Goal: Task Accomplishment & Management: Manage account settings

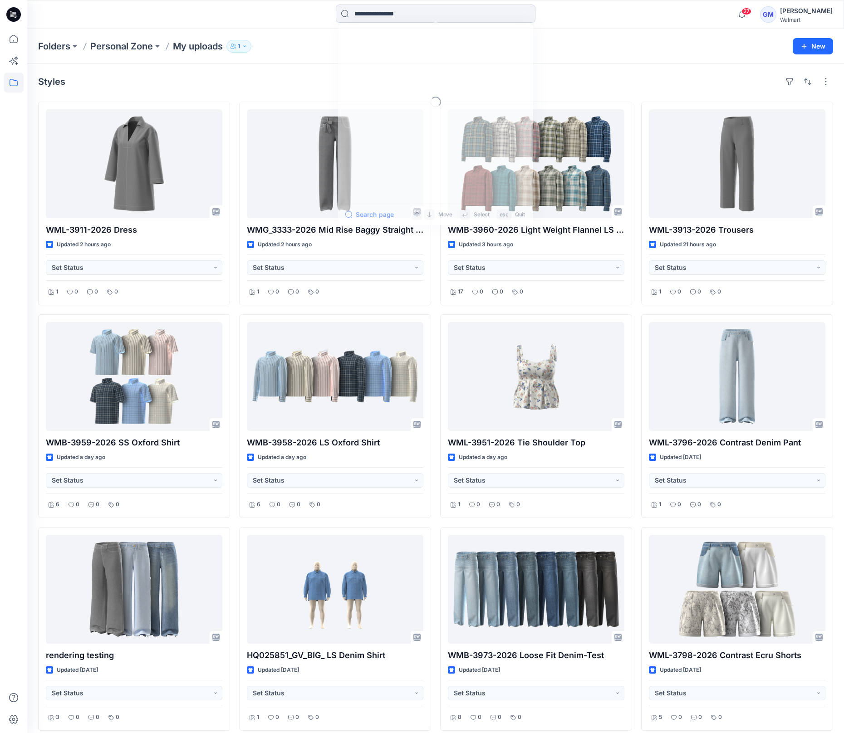
click at [375, 14] on input at bounding box center [436, 14] width 200 height 18
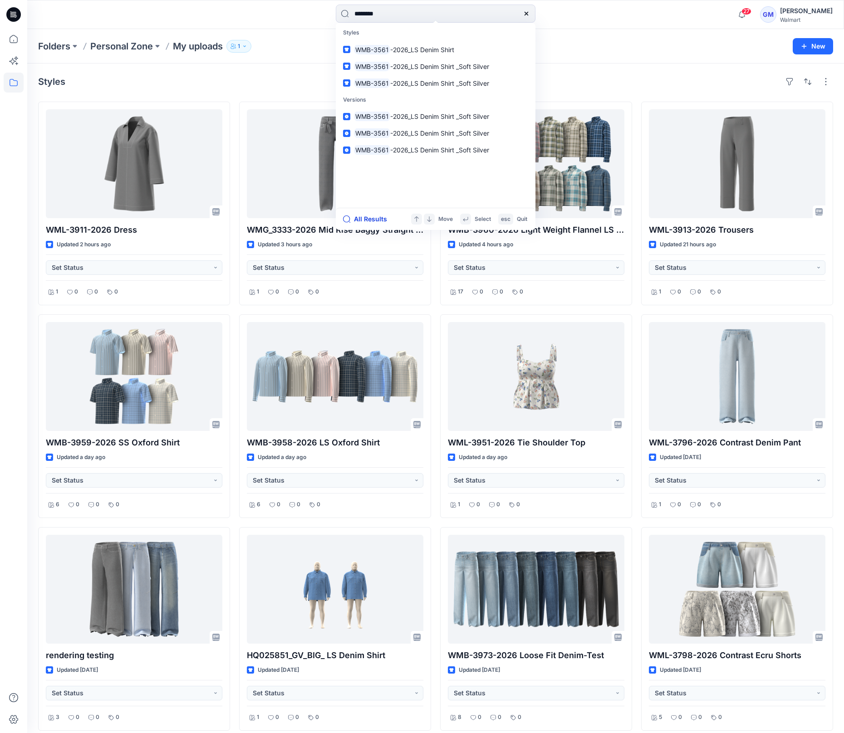
type input "********"
click at [379, 218] on button "All Results" at bounding box center [368, 219] width 50 height 11
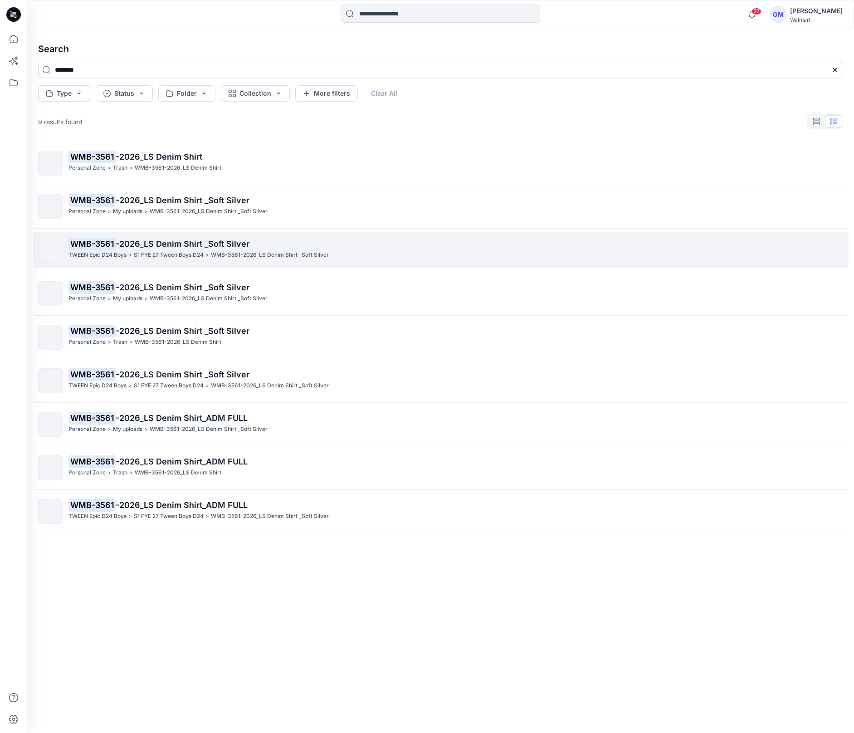
click at [225, 241] on span "-2026_LS Denim Shirt _Soft Silver" at bounding box center [183, 244] width 134 height 10
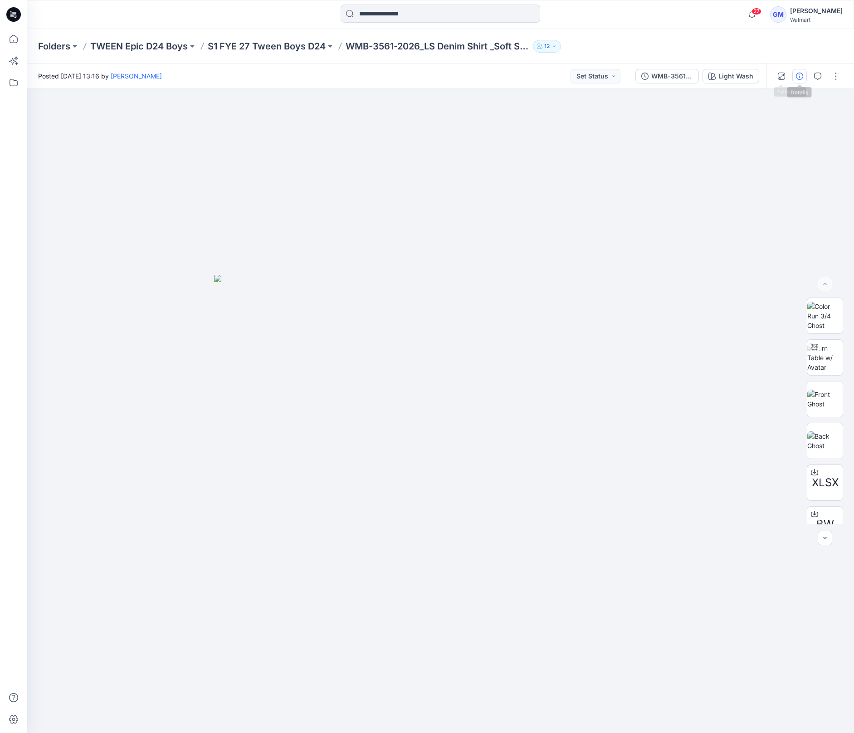
click at [797, 75] on icon "button" at bounding box center [799, 76] width 7 height 7
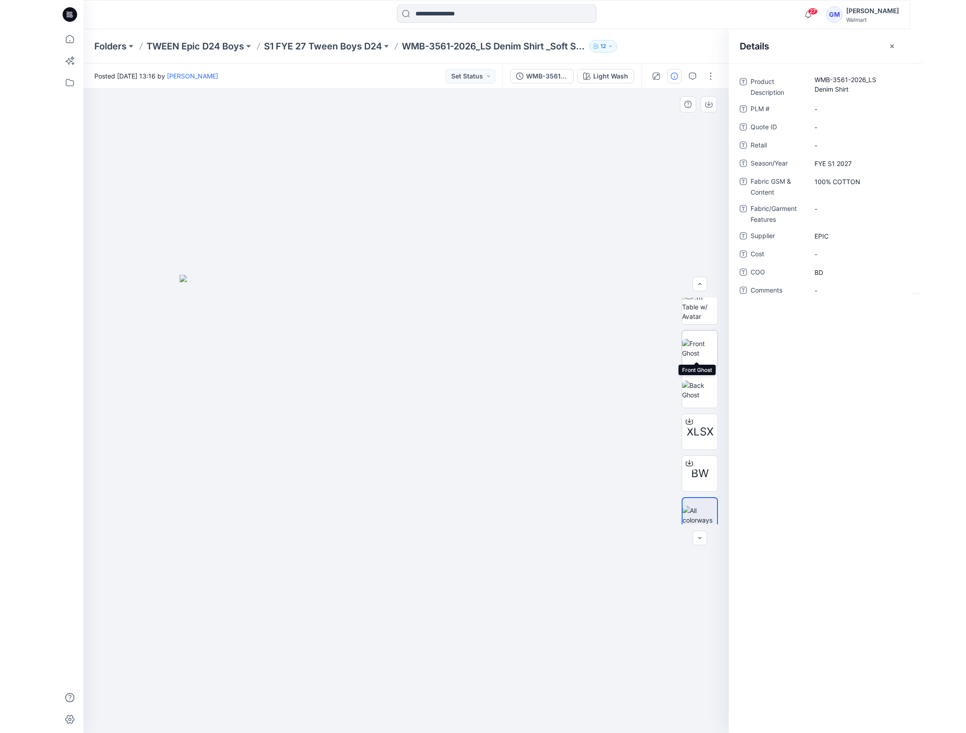
scroll to position [60, 0]
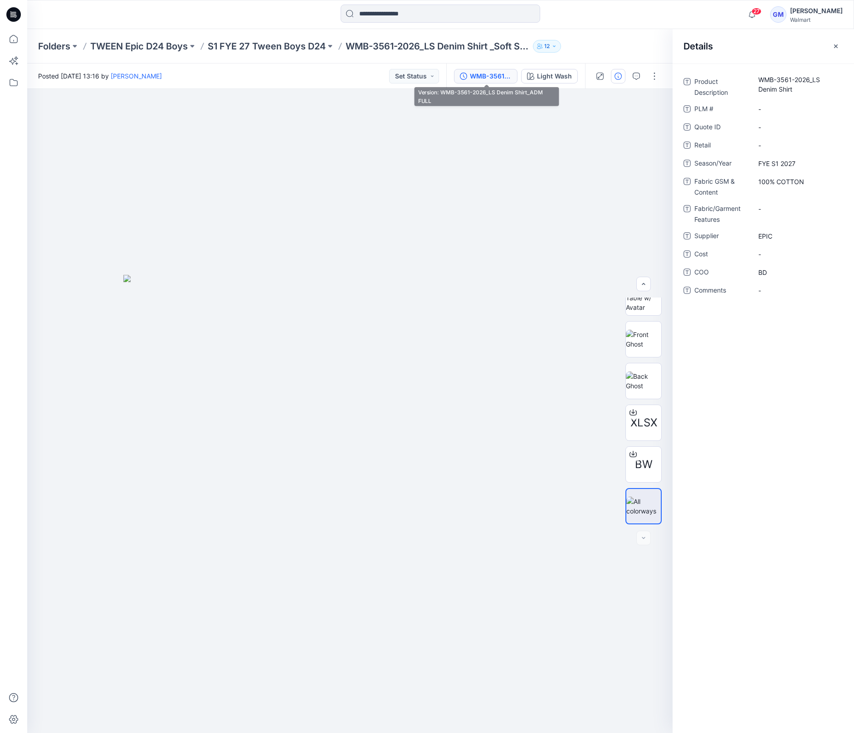
click at [500, 78] on div "WMB-3561-2026_LS Denim Shirt_ADM FULL" at bounding box center [491, 76] width 42 height 10
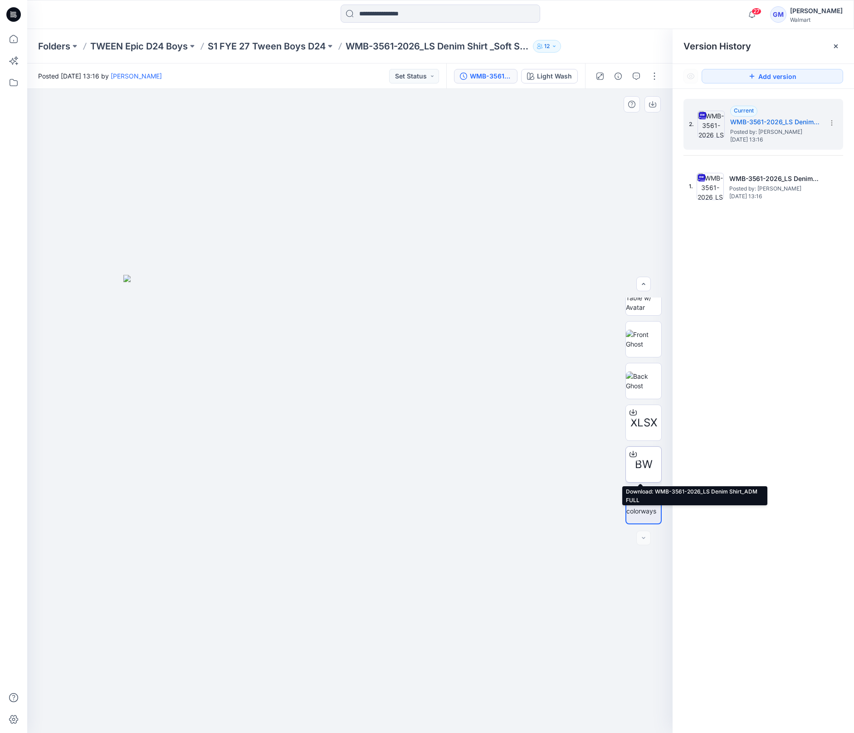
click at [637, 456] on span "BW" at bounding box center [644, 464] width 18 height 16
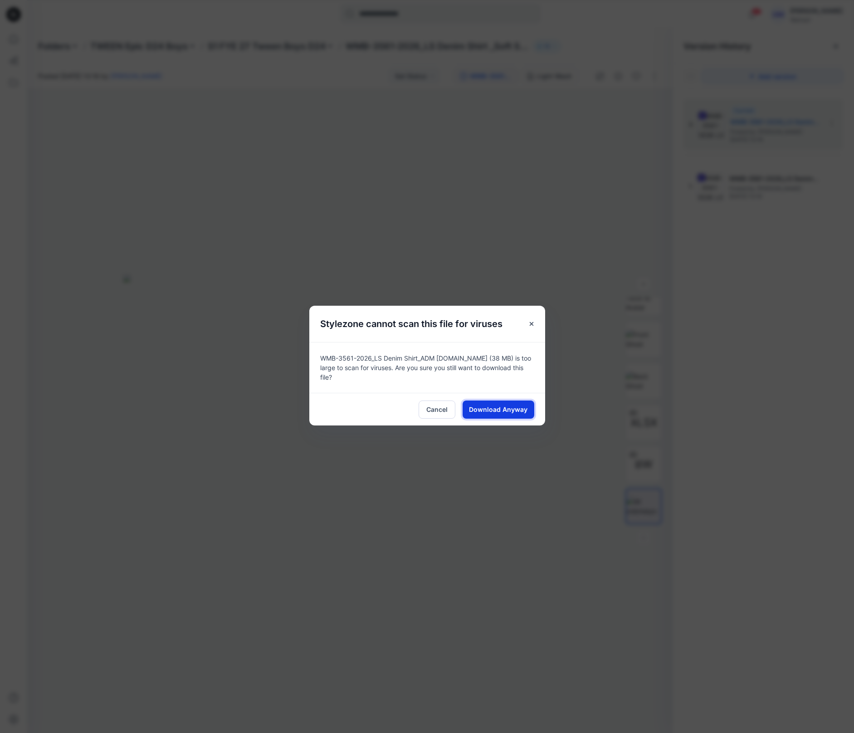
click at [515, 407] on span "Download Anyway" at bounding box center [498, 410] width 59 height 10
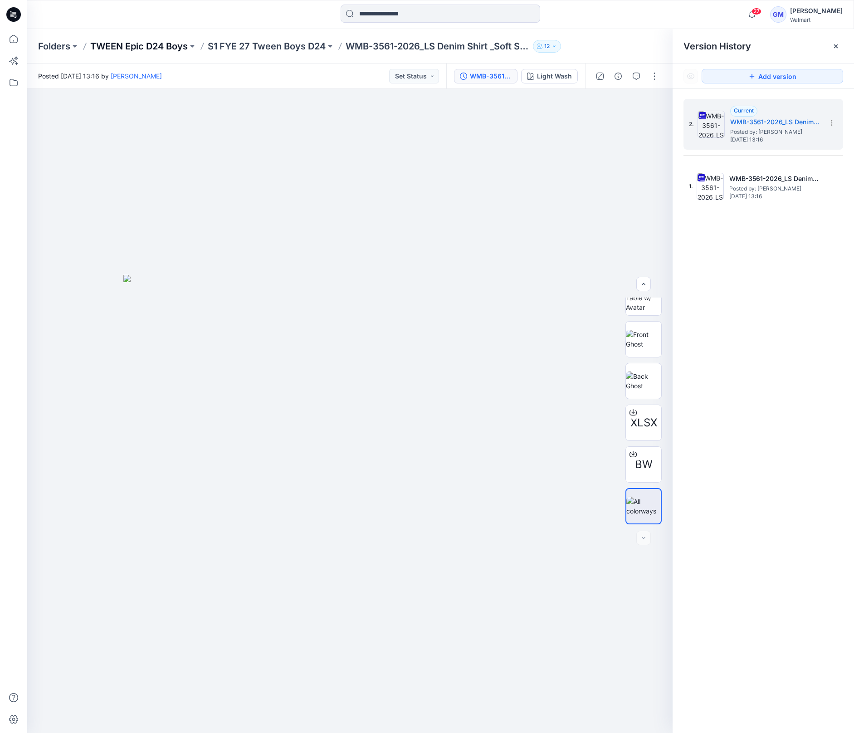
click at [137, 51] on p "TWEEN Epic D24 Boys" at bounding box center [139, 46] width 98 height 13
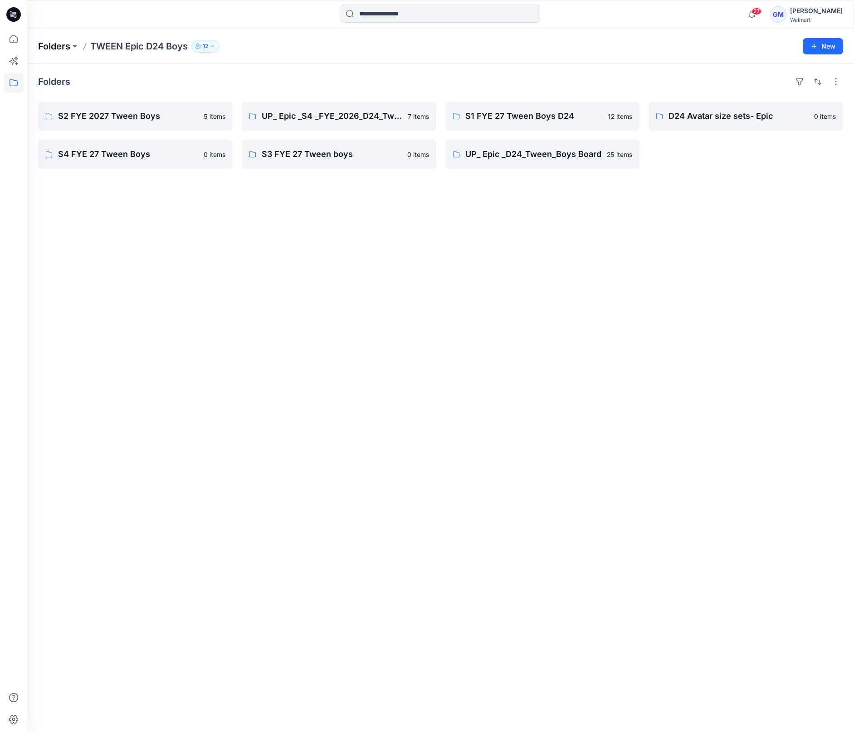
click at [52, 48] on p "Folders" at bounding box center [54, 46] width 32 height 13
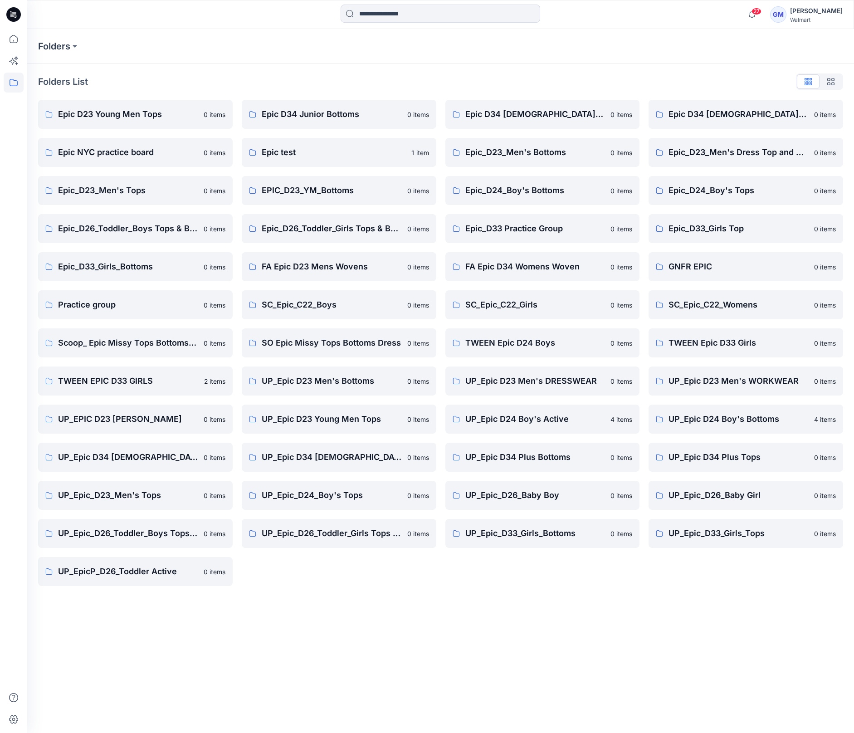
click at [326, 616] on div "Folders Folders List Epic D23 Young Men Tops 0 items Epic NYC practice board 0 …" at bounding box center [440, 381] width 827 height 704
click at [354, 410] on link "UP_Epic D23 Young Men Tops 0 items" at bounding box center [339, 419] width 195 height 29
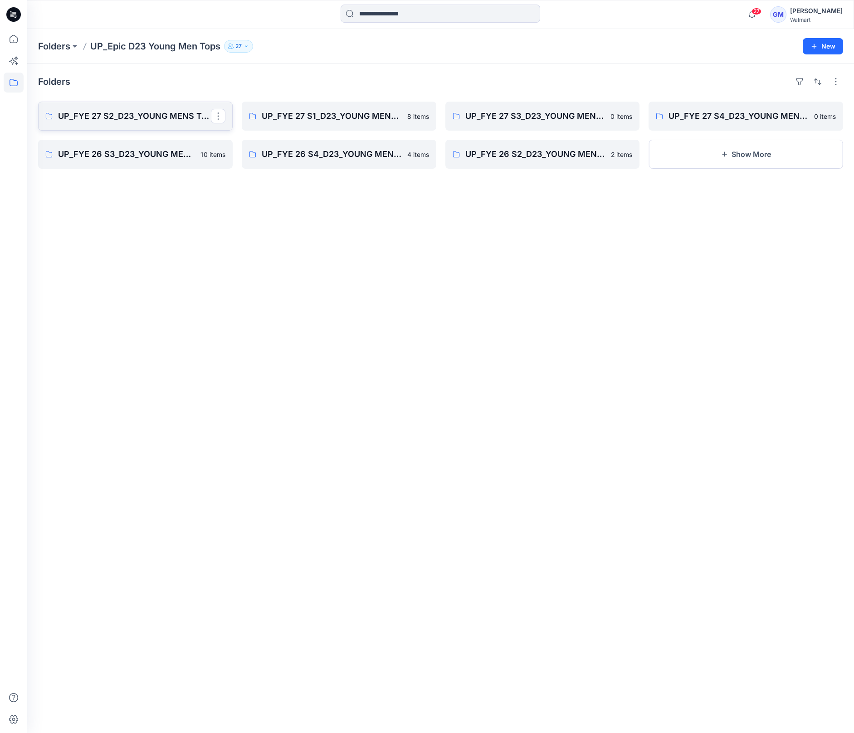
click at [157, 113] on p "UP_FYE 27 S2_D23_YOUNG MENS TOPS EPIC" at bounding box center [134, 116] width 153 height 13
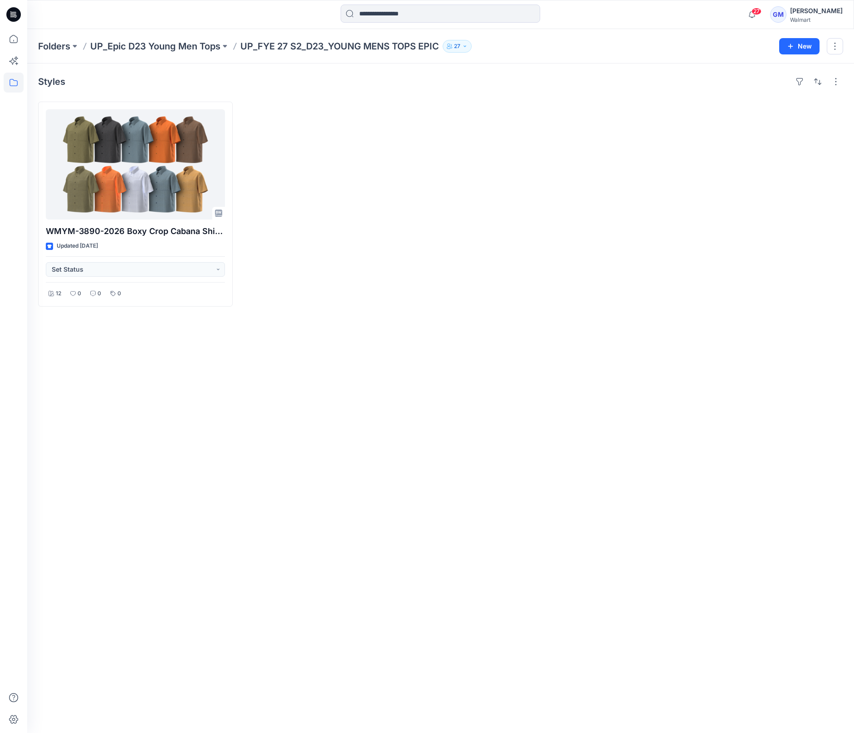
click at [211, 35] on div "Folders UP_Epic D23 Young Men Tops UP_FYE 27 S2_D23_YOUNG MENS TOPS EPIC 27 New" at bounding box center [440, 46] width 827 height 34
click at [207, 45] on p "UP_Epic D23 Young Men Tops" at bounding box center [155, 46] width 130 height 13
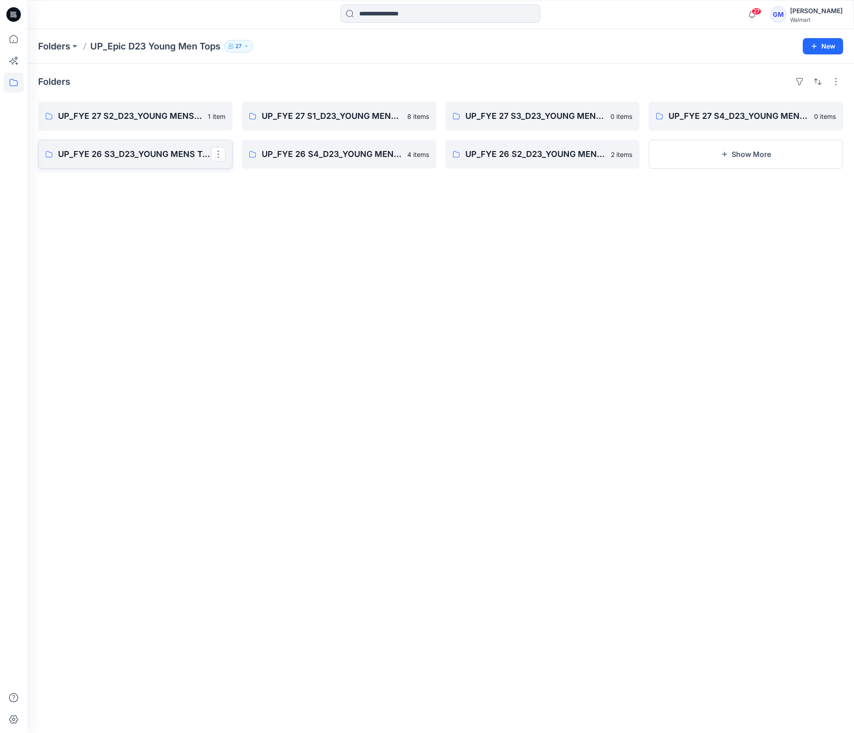
click at [144, 152] on p "UP_FYE 26 S3_D23_YOUNG MENS TOPS EPIC" at bounding box center [134, 154] width 153 height 13
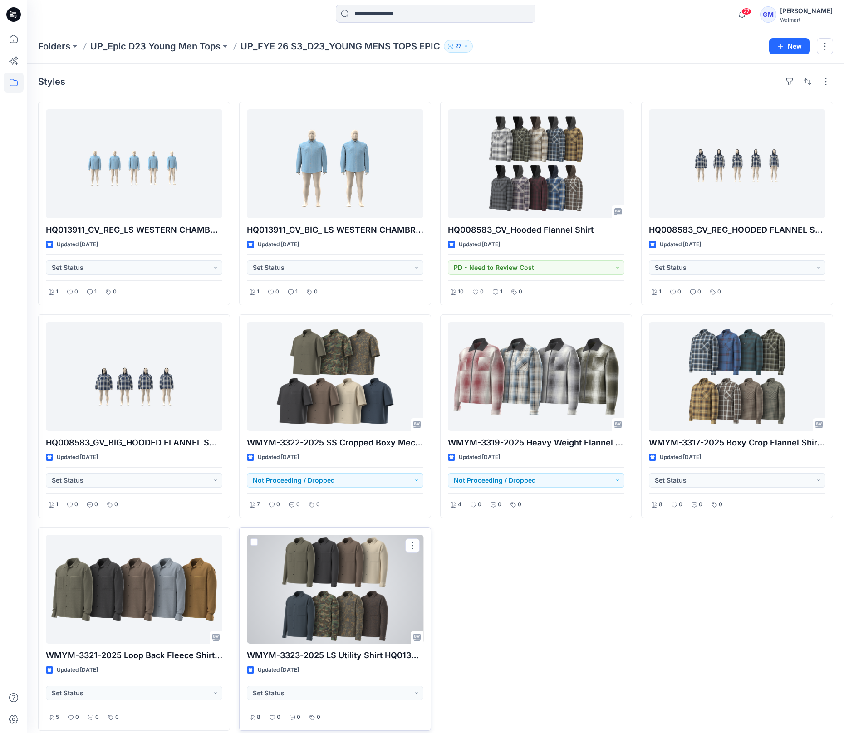
click at [344, 585] on div at bounding box center [335, 589] width 176 height 109
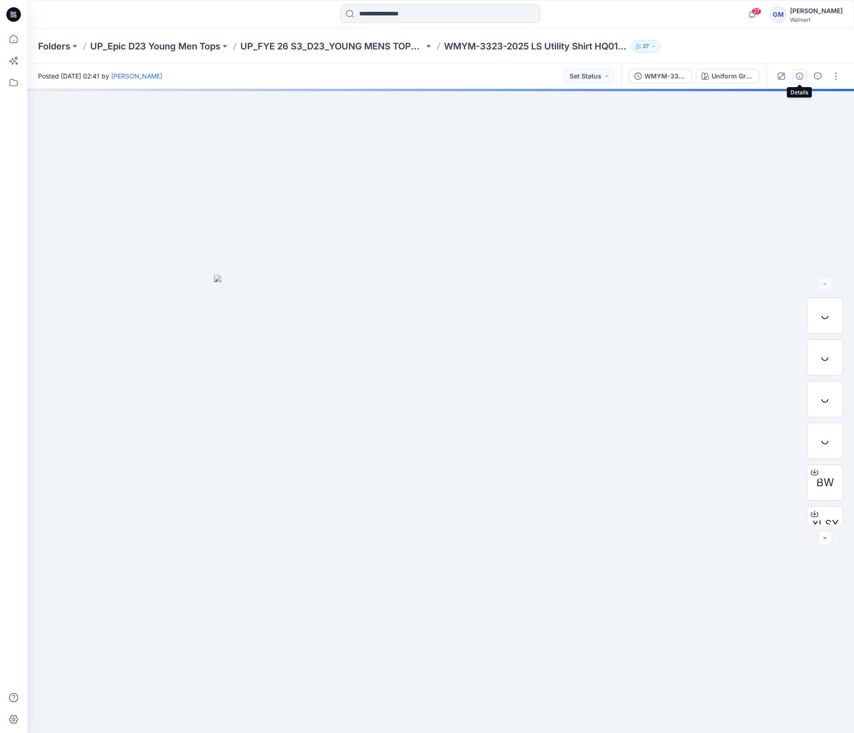
click at [803, 77] on icon "button" at bounding box center [799, 76] width 7 height 7
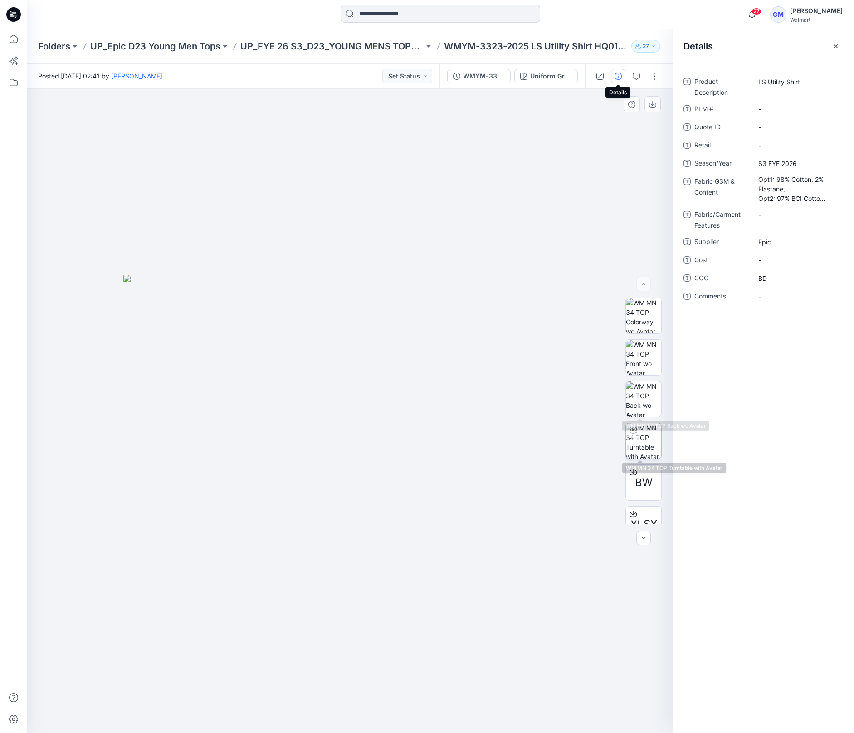
click at [634, 435] on div at bounding box center [633, 430] width 15 height 15
click at [65, 47] on p "Folders" at bounding box center [54, 46] width 32 height 13
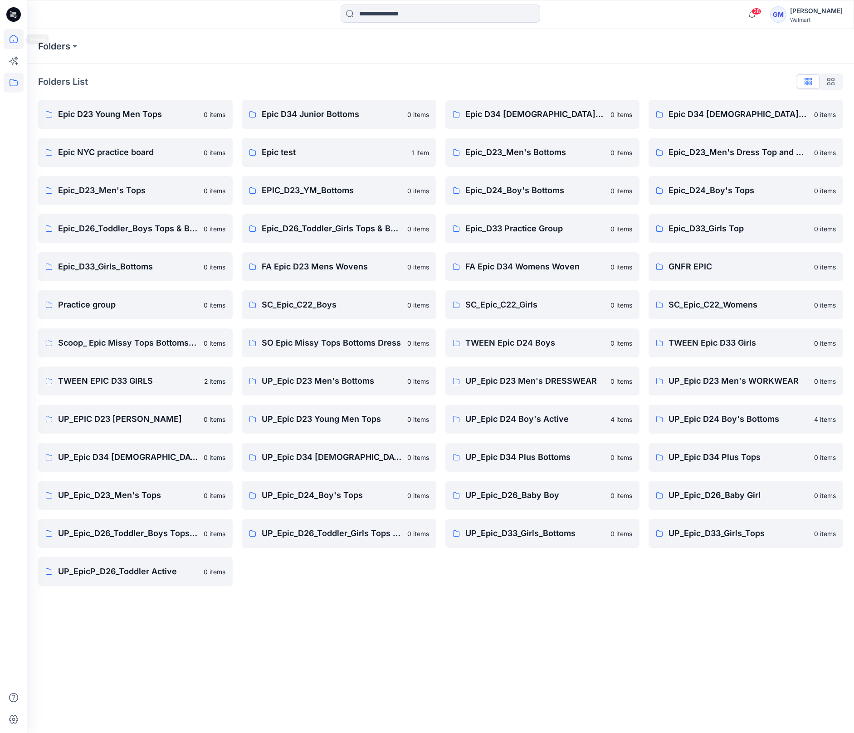
click at [14, 42] on icon at bounding box center [14, 39] width 20 height 20
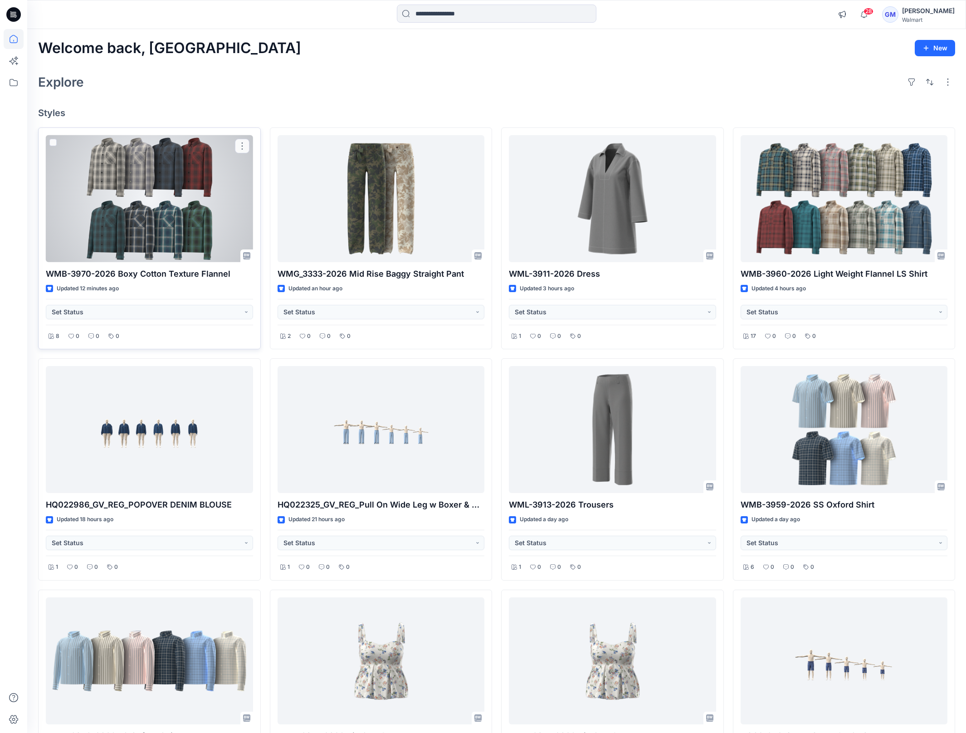
click at [166, 194] on div at bounding box center [149, 198] width 207 height 127
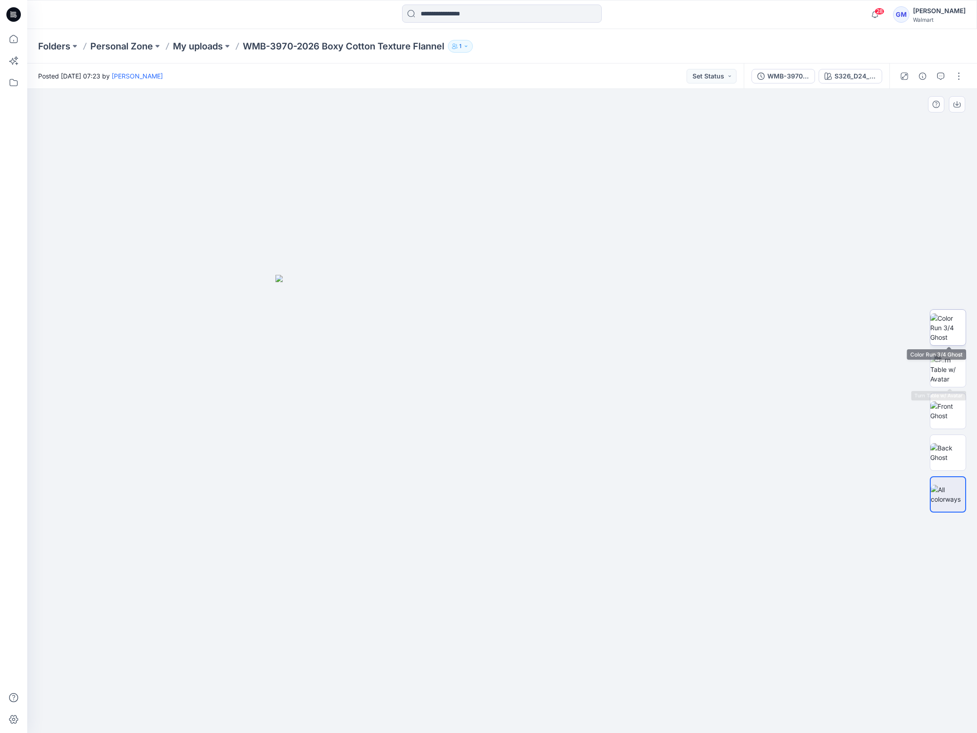
click at [843, 328] on img at bounding box center [947, 328] width 35 height 29
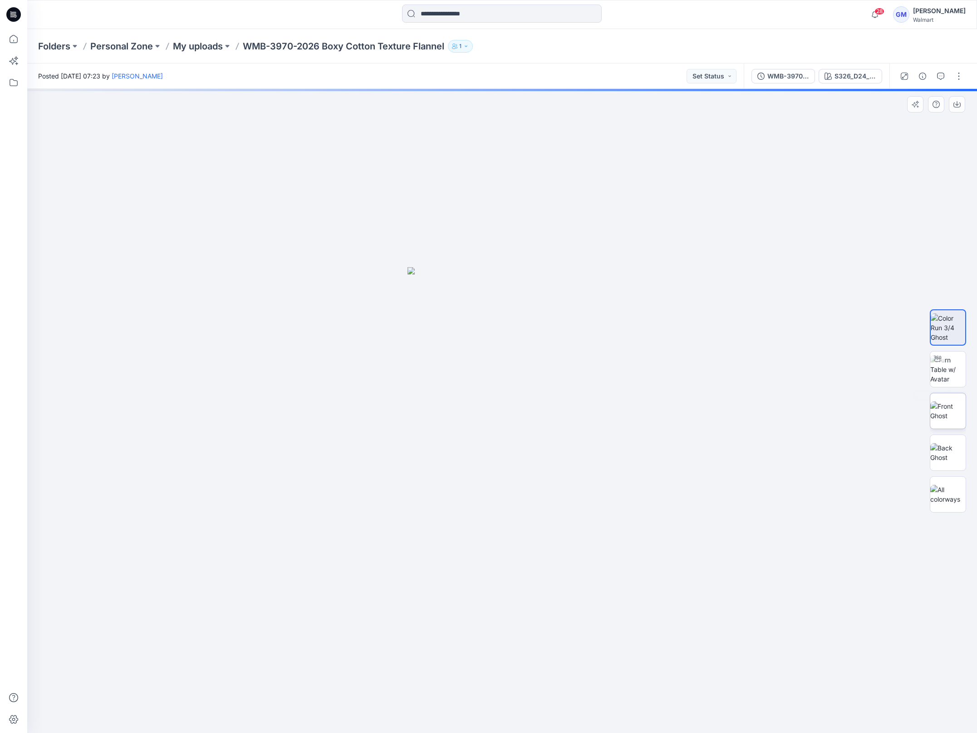
click at [843, 414] on img at bounding box center [947, 411] width 35 height 19
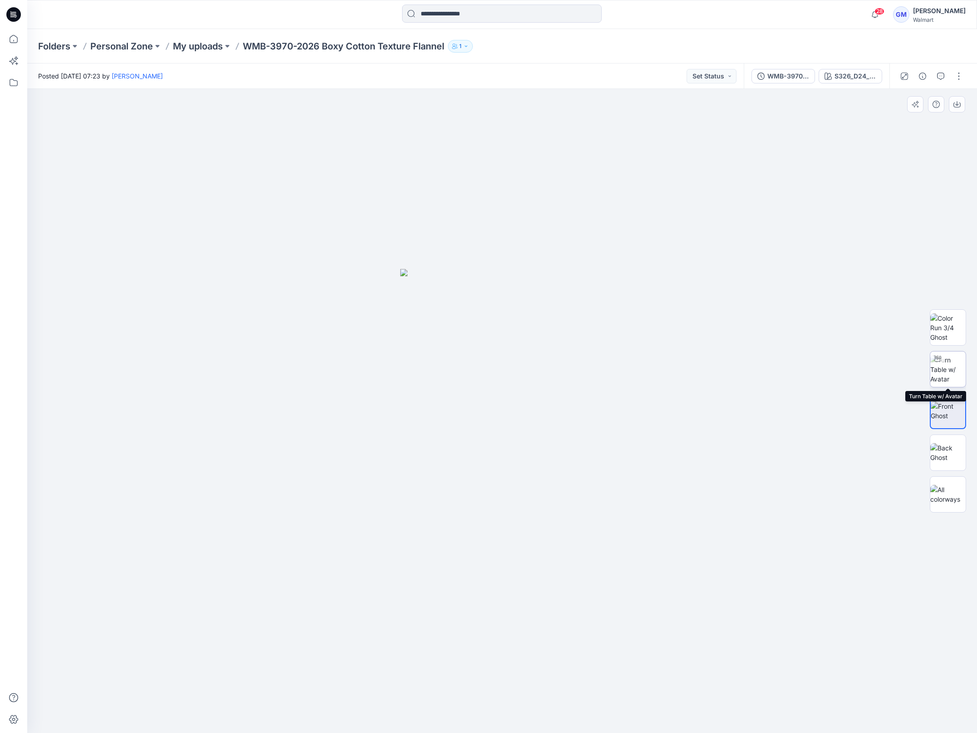
click at [843, 373] on img at bounding box center [947, 369] width 35 height 29
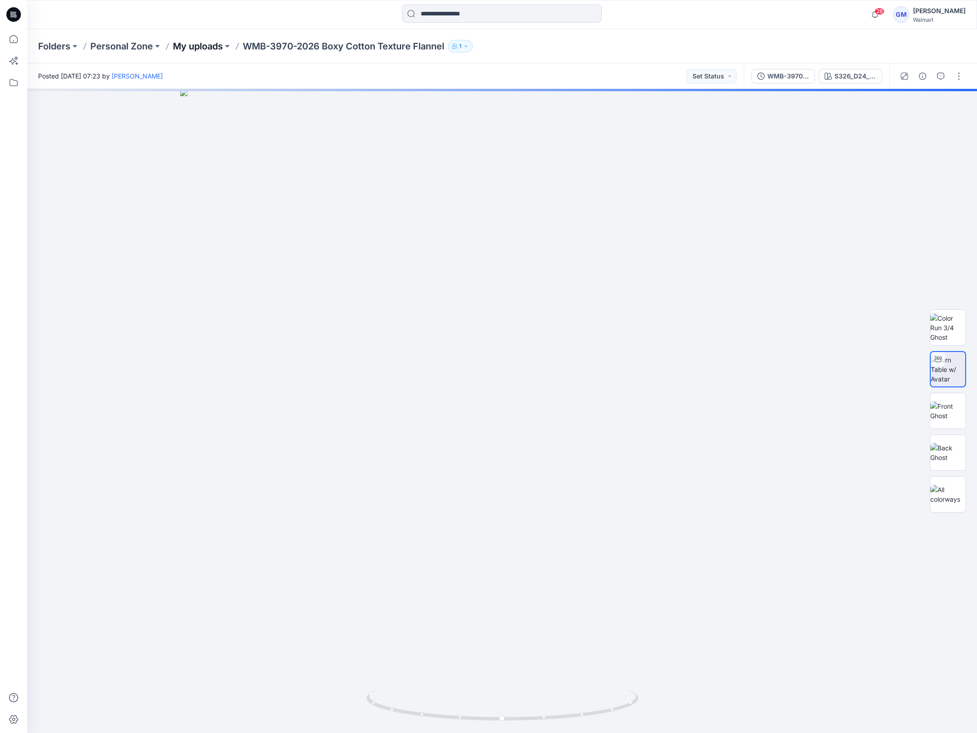
click at [200, 44] on p "My uploads" at bounding box center [198, 46] width 50 height 13
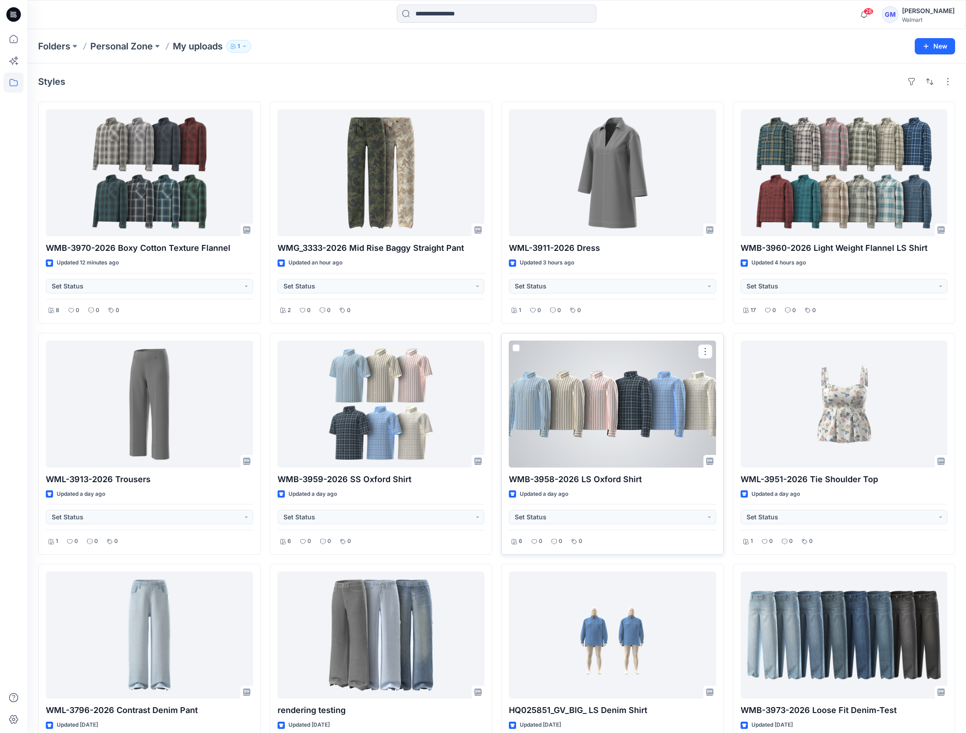
click at [643, 417] on div at bounding box center [612, 404] width 207 height 127
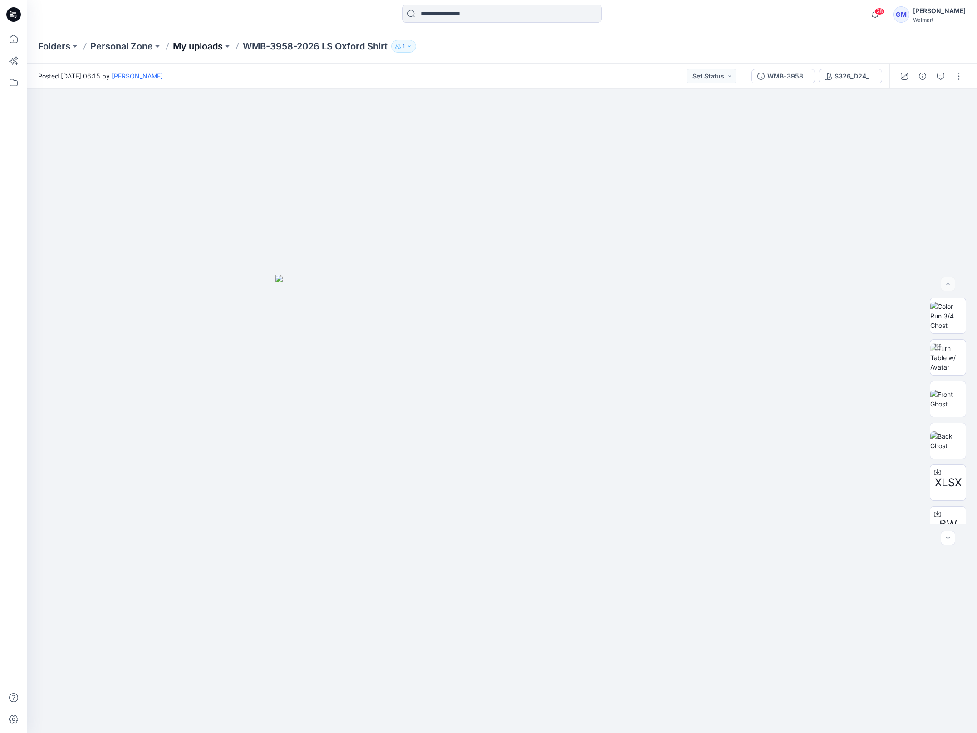
click at [204, 41] on p "My uploads" at bounding box center [198, 46] width 50 height 13
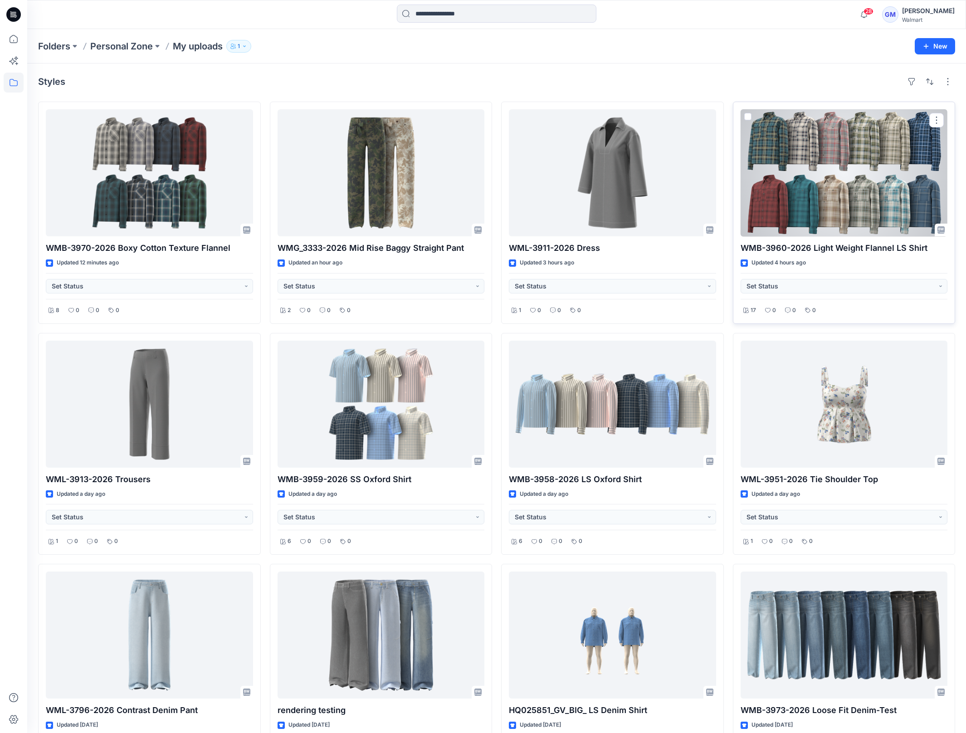
click at [830, 182] on div at bounding box center [844, 172] width 207 height 127
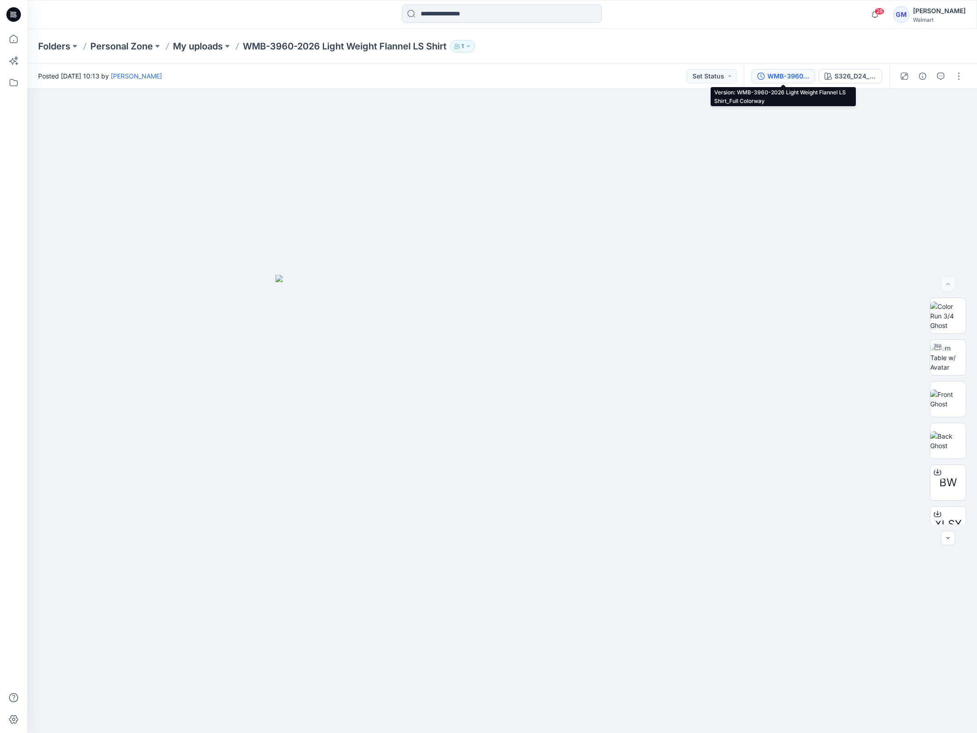
click at [774, 78] on div "WMB-3960-2026 Light Weight Flannel LS Shirt_Full Colorway" at bounding box center [788, 76] width 42 height 10
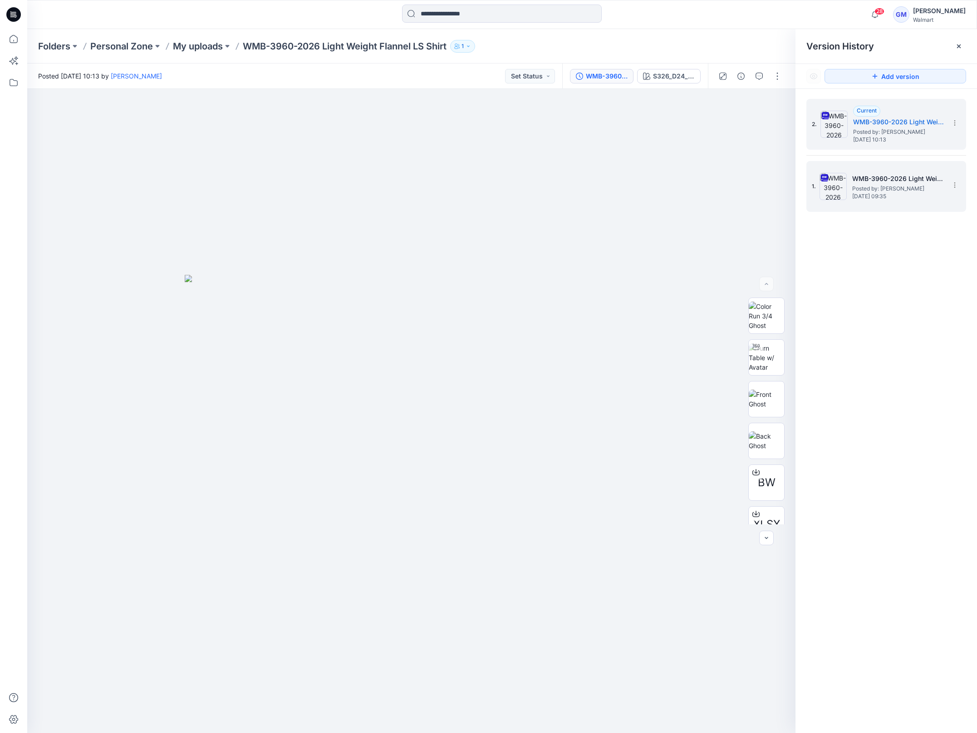
click at [843, 179] on h5 "WMB-3960-2026 Light Weight Flannel LS Shirt_Soft Silver" at bounding box center [897, 178] width 91 height 11
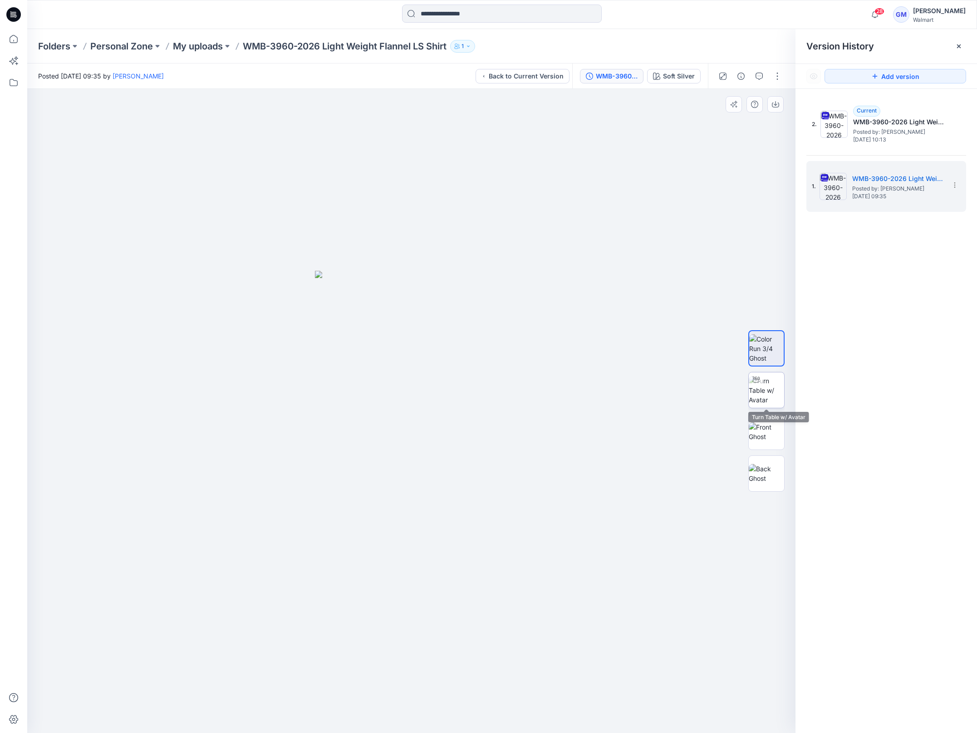
click at [769, 385] on img at bounding box center [766, 390] width 35 height 29
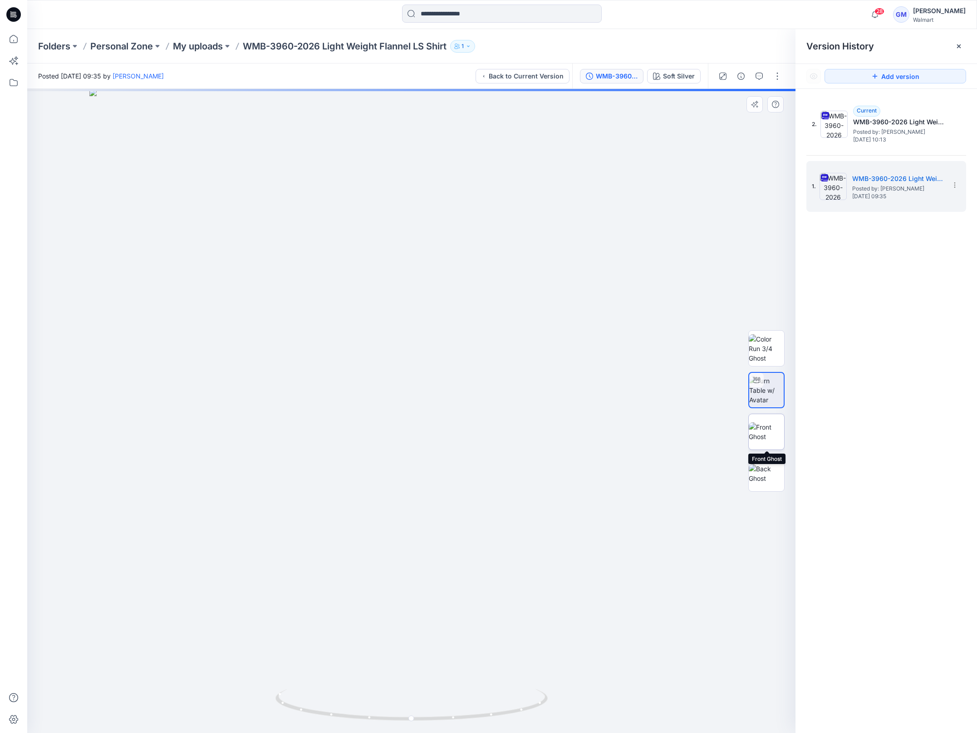
click at [772, 427] on img at bounding box center [766, 431] width 35 height 19
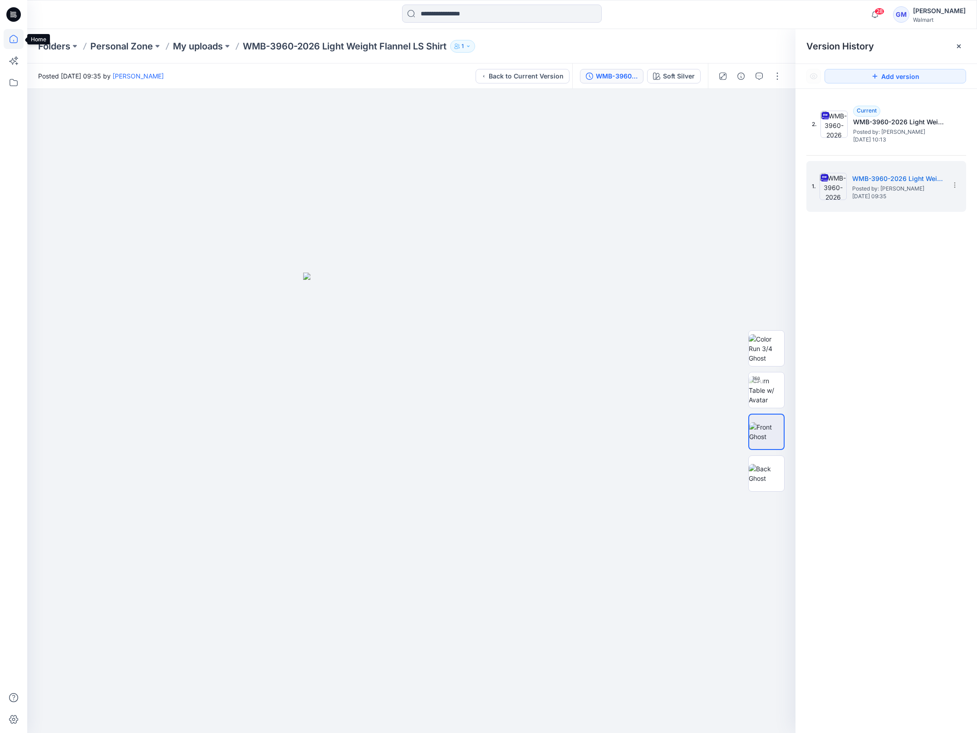
click at [8, 37] on icon at bounding box center [14, 39] width 20 height 20
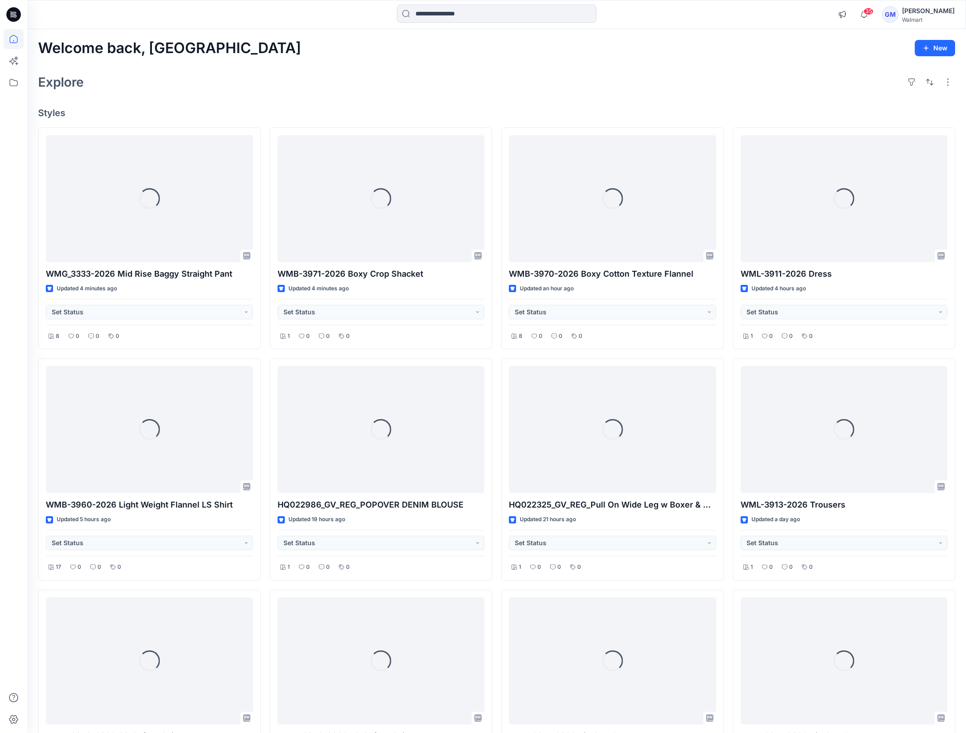
drag, startPoint x: 297, startPoint y: 100, endPoint x: 308, endPoint y: 99, distance: 11.0
click at [297, 100] on div "Welcome back, Gayan New Explore Styles Loading... WMG_3333-2026 Mid Rise Baggy …" at bounding box center [496, 442] width 939 height 826
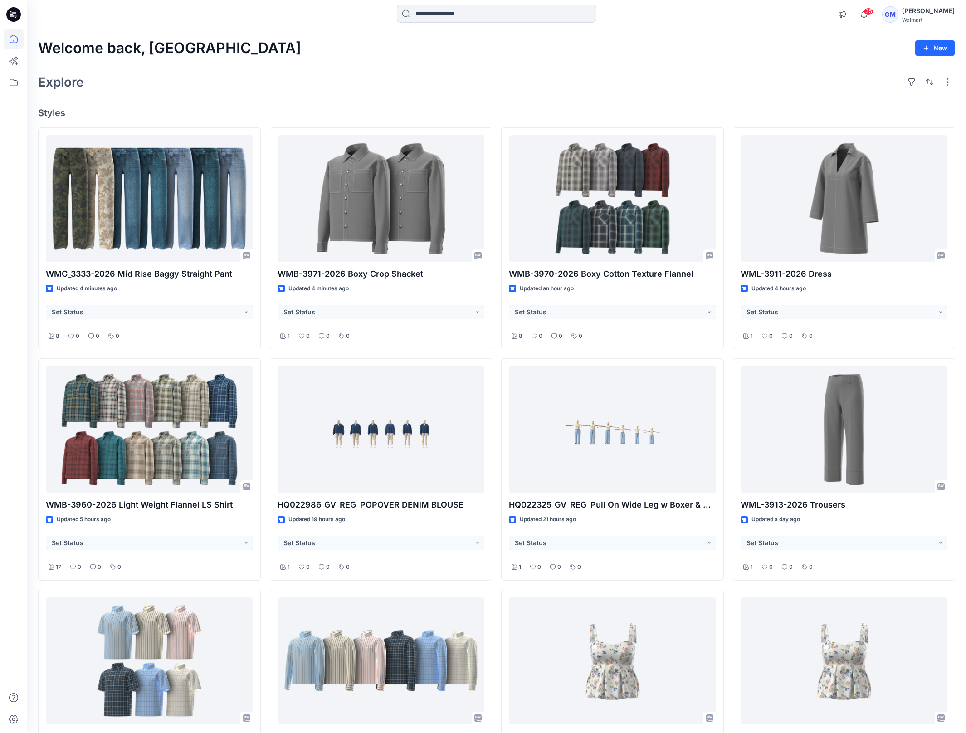
click at [293, 78] on div "Explore" at bounding box center [496, 82] width 917 height 22
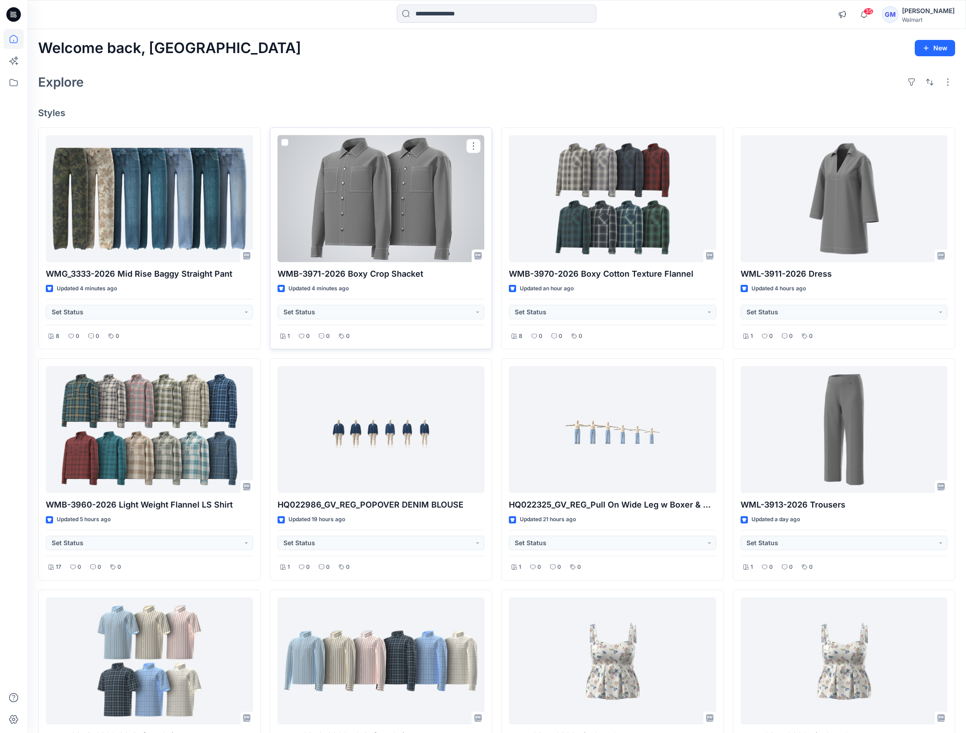
click at [374, 202] on div at bounding box center [381, 198] width 207 height 127
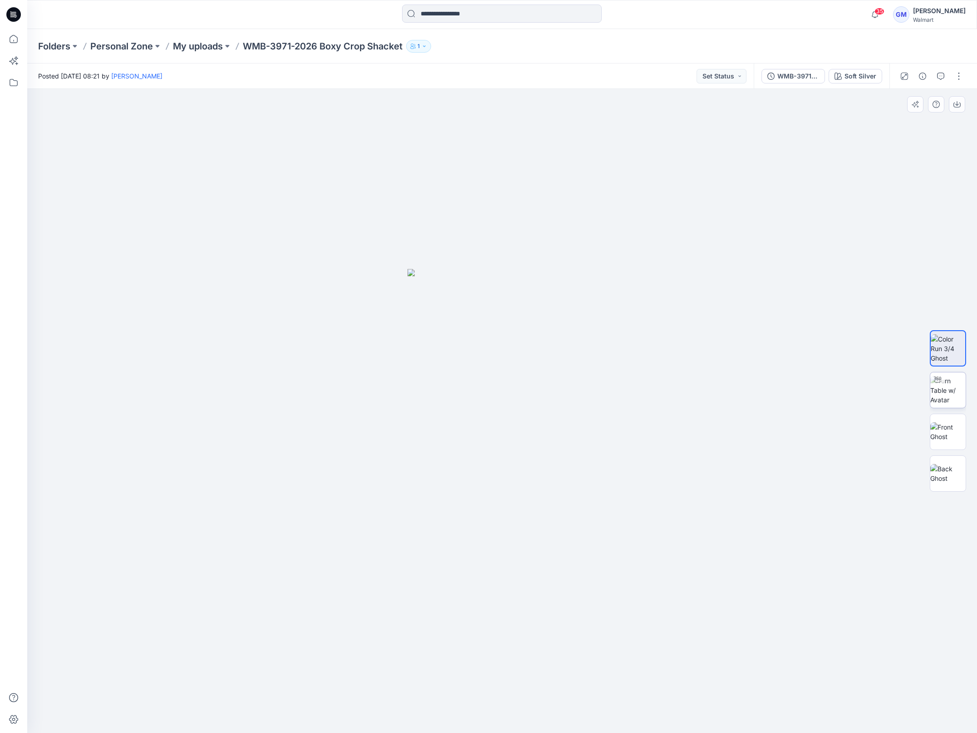
click at [937, 398] on img at bounding box center [947, 390] width 35 height 29
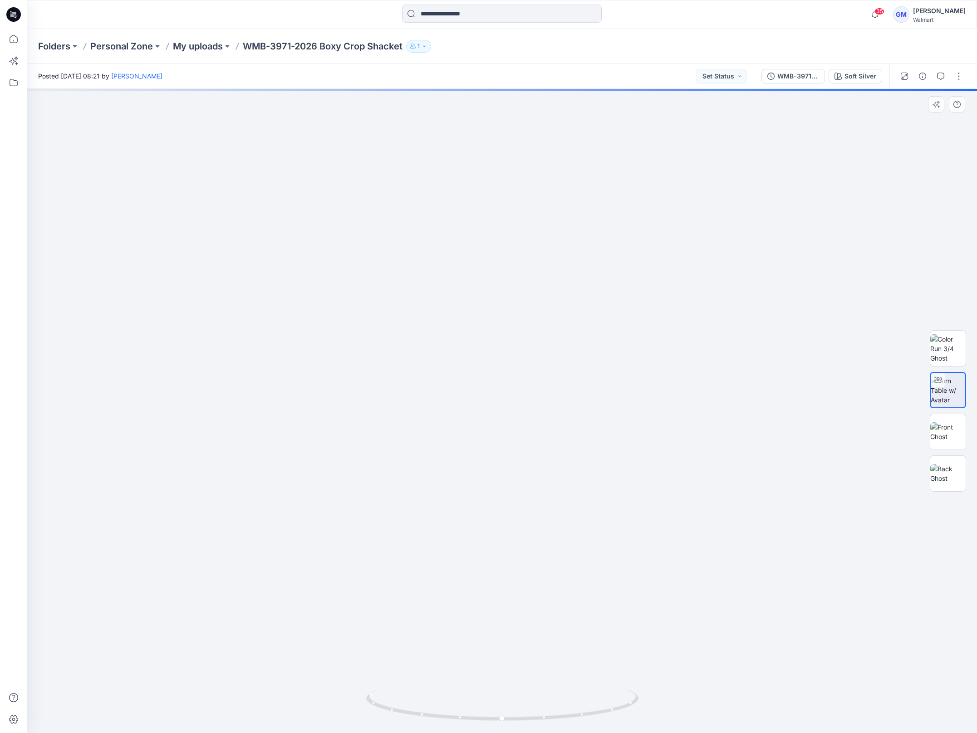
drag, startPoint x: 563, startPoint y: 454, endPoint x: 564, endPoint y: 517, distance: 62.6
click at [564, 517] on img at bounding box center [502, 239] width 1338 height 989
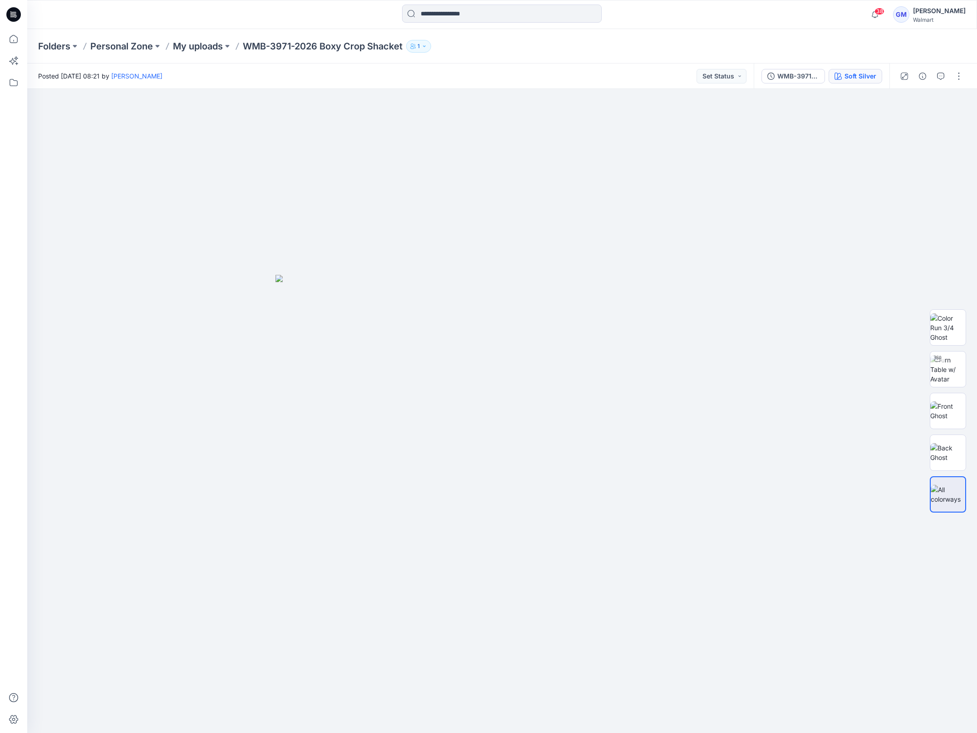
click at [854, 78] on div "Soft Silver" at bounding box center [860, 76] width 32 height 10
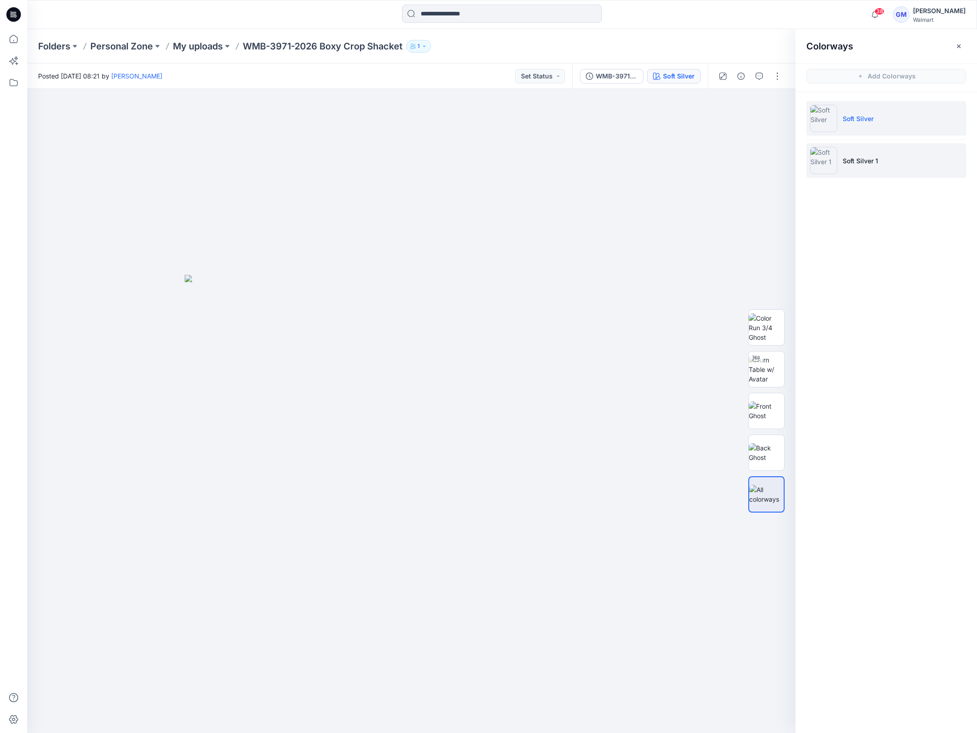
click at [862, 159] on p "Soft Silver 1" at bounding box center [860, 161] width 35 height 10
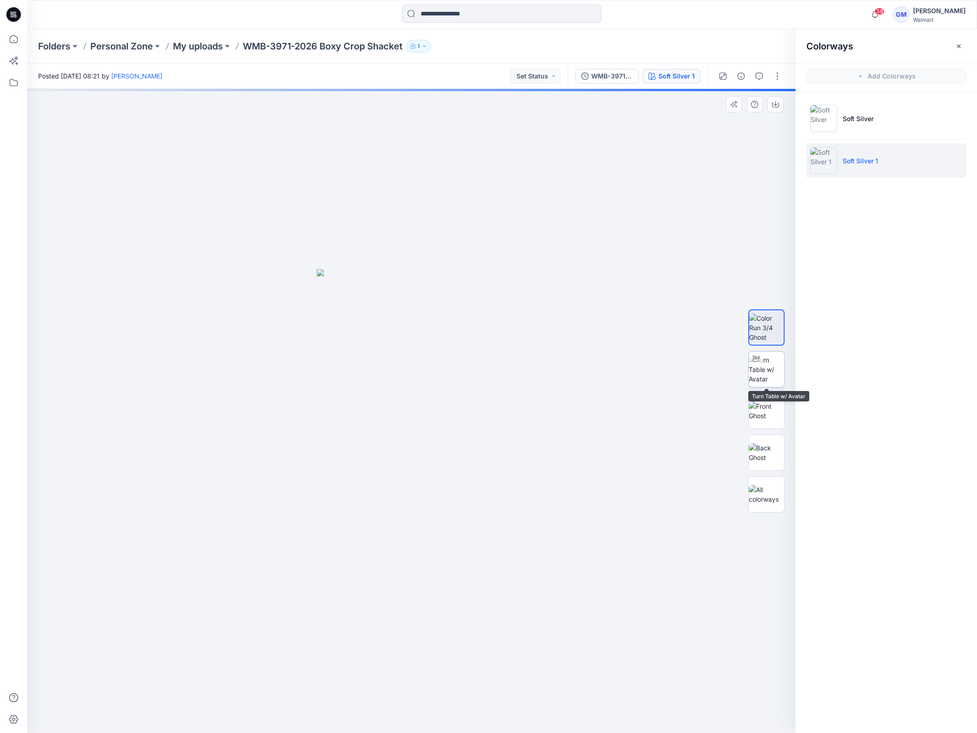
click at [774, 374] on img at bounding box center [766, 369] width 35 height 29
drag, startPoint x: 500, startPoint y: 474, endPoint x: 502, endPoint y: 552, distance: 78.1
click at [502, 552] on img at bounding box center [412, 220] width 1536 height 1026
click at [880, 124] on li "Soft Silver" at bounding box center [886, 118] width 160 height 34
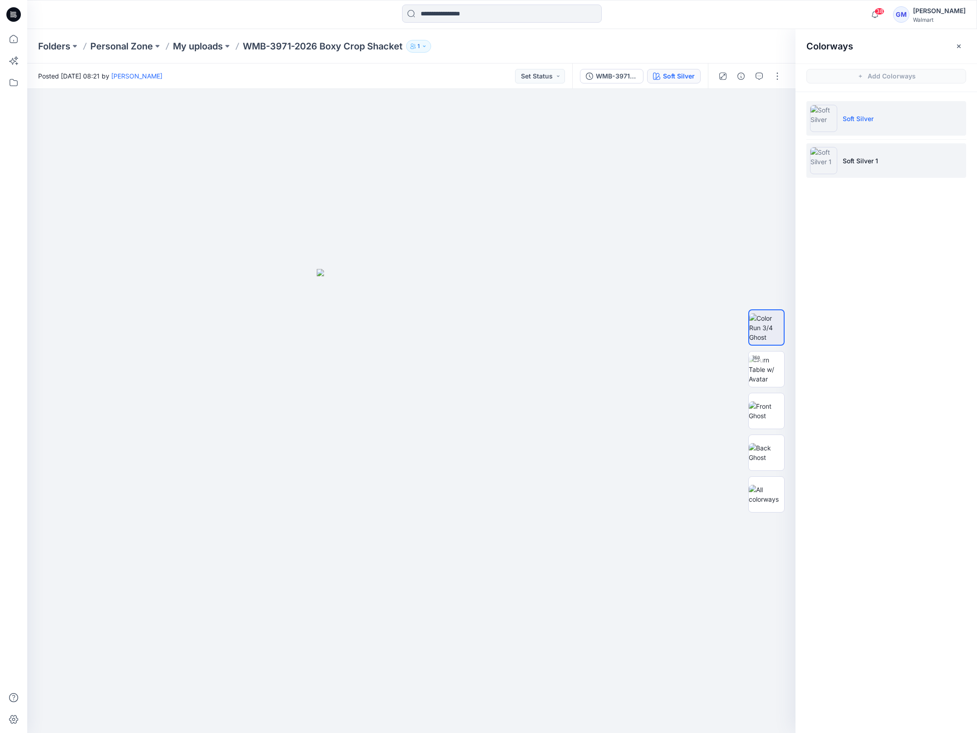
click at [865, 157] on p "Soft Silver 1" at bounding box center [860, 161] width 35 height 10
click at [760, 378] on img at bounding box center [766, 369] width 35 height 29
drag, startPoint x: 519, startPoint y: 500, endPoint x: 522, endPoint y: 578, distance: 78.6
click at [522, 578] on img at bounding box center [415, 323] width 1165 height 820
drag, startPoint x: 494, startPoint y: 728, endPoint x: 385, endPoint y: 729, distance: 108.9
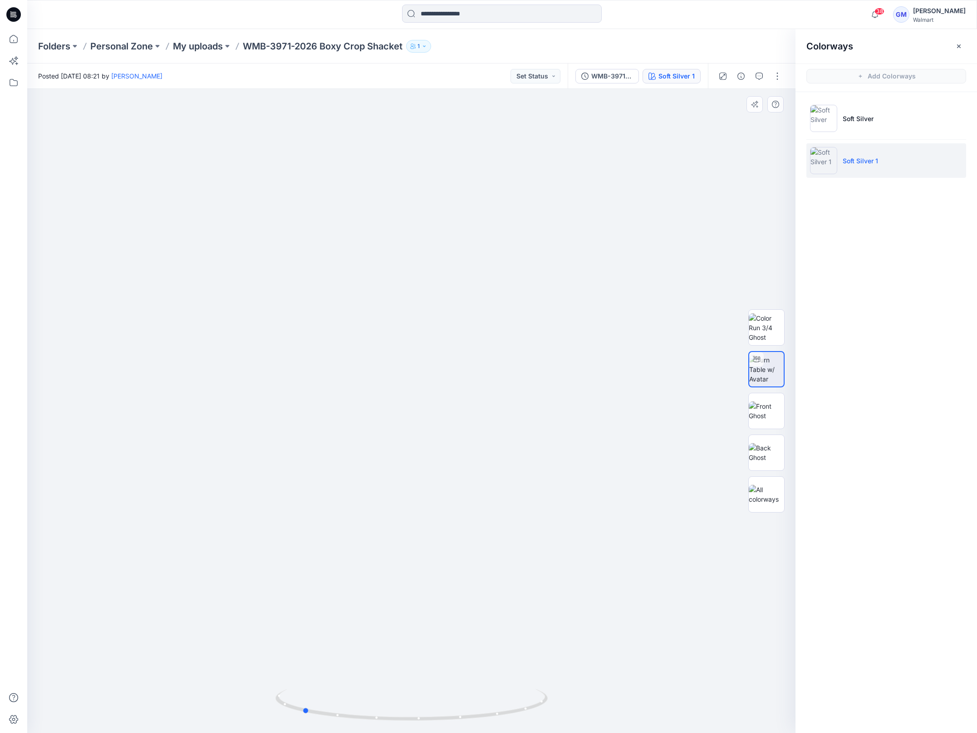
click at [385, 729] on img at bounding box center [411, 711] width 272 height 44
drag, startPoint x: 476, startPoint y: 730, endPoint x: 336, endPoint y: 727, distance: 139.8
click at [336, 727] on img at bounding box center [411, 711] width 272 height 44
click at [760, 412] on img at bounding box center [766, 411] width 35 height 19
click at [771, 452] on img at bounding box center [766, 452] width 35 height 19
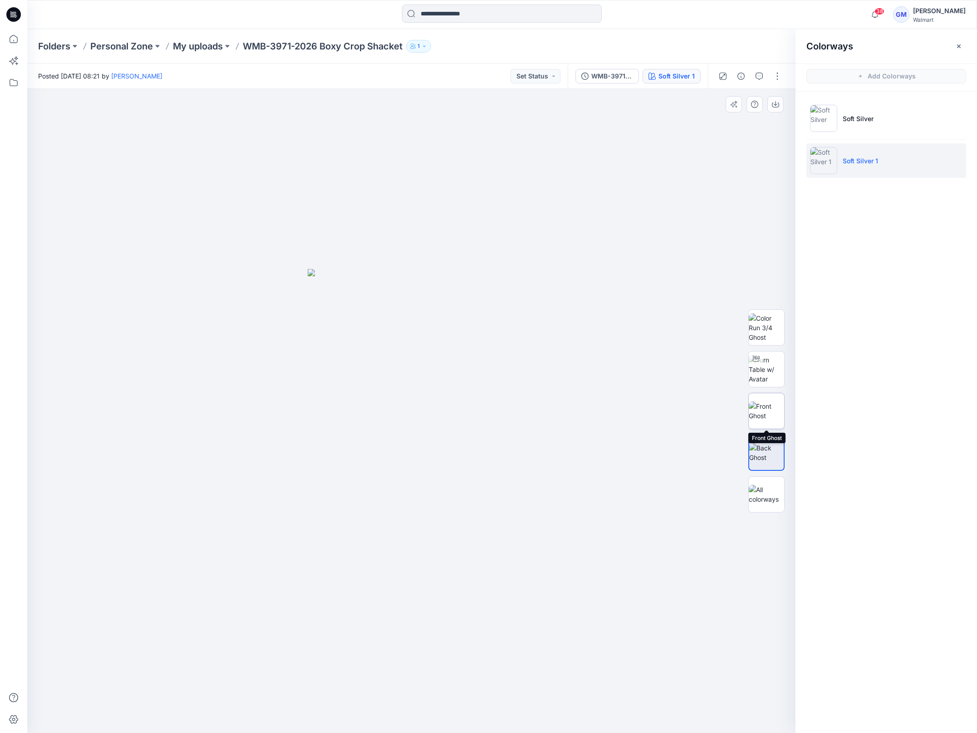
click at [768, 409] on img at bounding box center [766, 411] width 35 height 19
click at [773, 456] on img at bounding box center [766, 452] width 35 height 19
click at [773, 370] on img at bounding box center [766, 369] width 35 height 29
click at [777, 76] on button "button" at bounding box center [777, 76] width 15 height 15
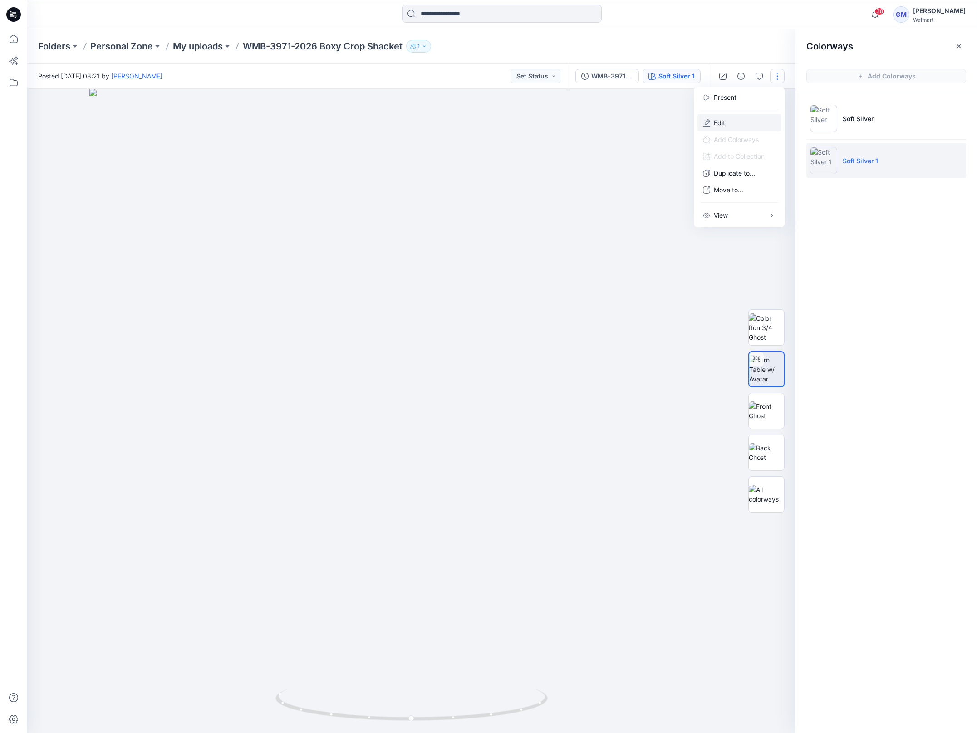
click at [729, 120] on button "Edit" at bounding box center [738, 122] width 83 height 17
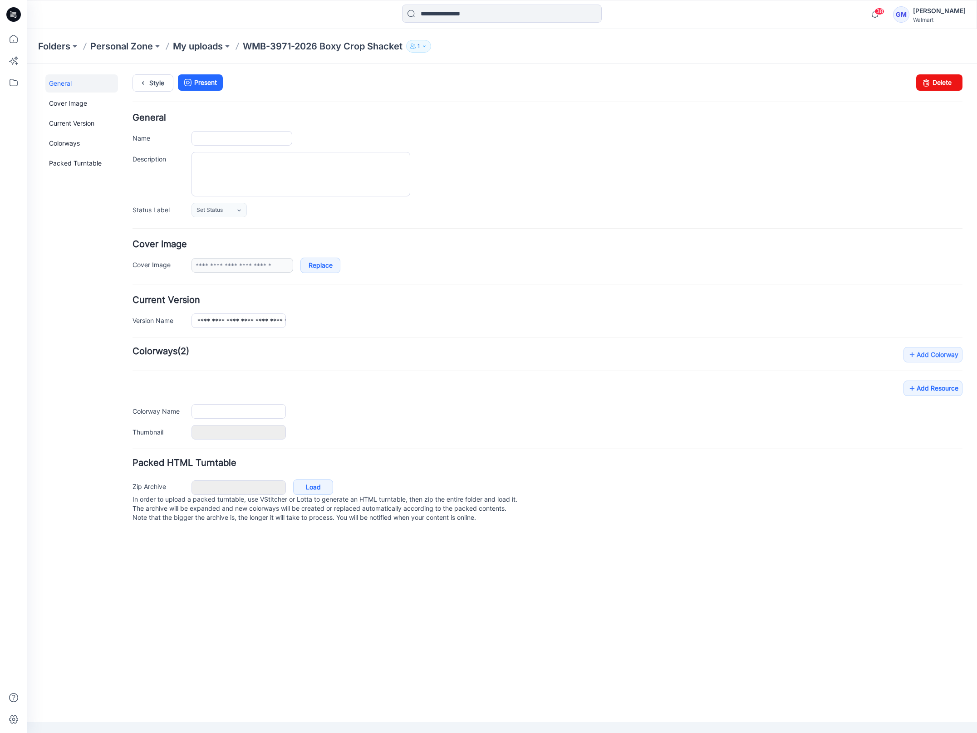
type input "**********"
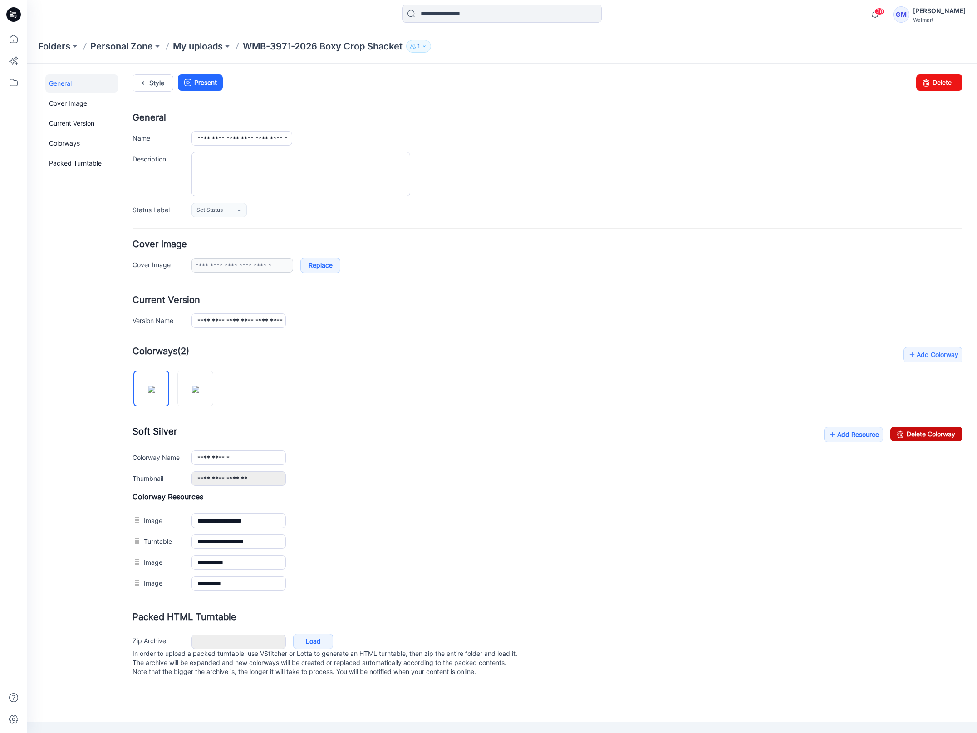
click at [920, 429] on link "Delete Colorway" at bounding box center [926, 434] width 72 height 15
click at [250, 465] on input "**********" at bounding box center [238, 458] width 94 height 15
type input "**********"
click at [48, 503] on div "General Cover Image Current Version Colorways Packed Turntable" at bounding box center [81, 381] width 73 height 614
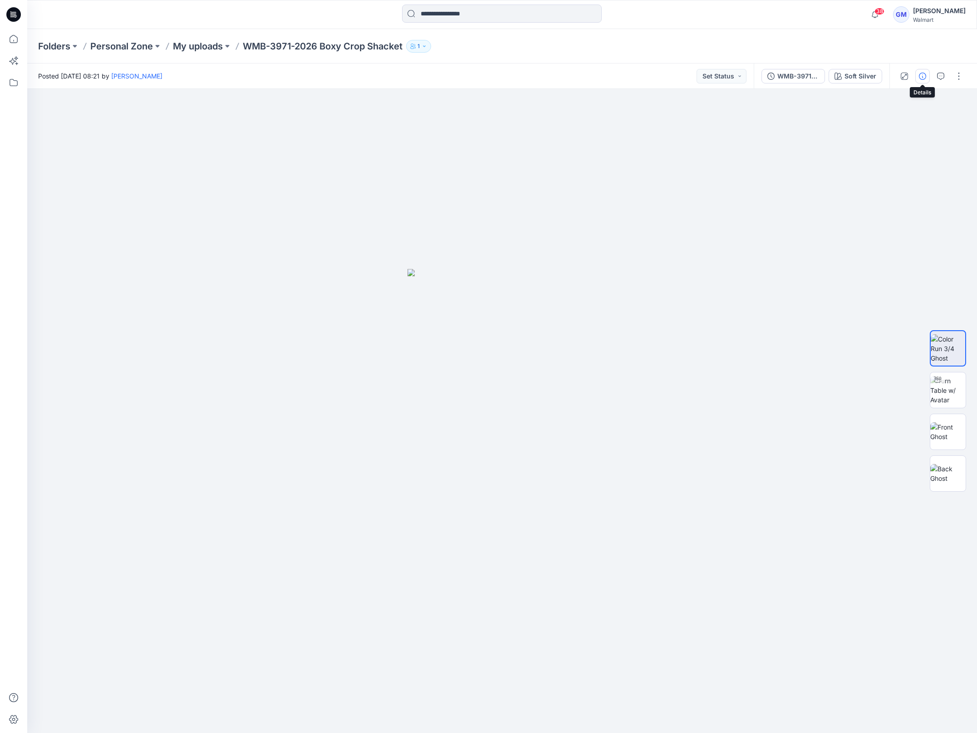
click at [919, 74] on icon "button" at bounding box center [922, 76] width 7 height 7
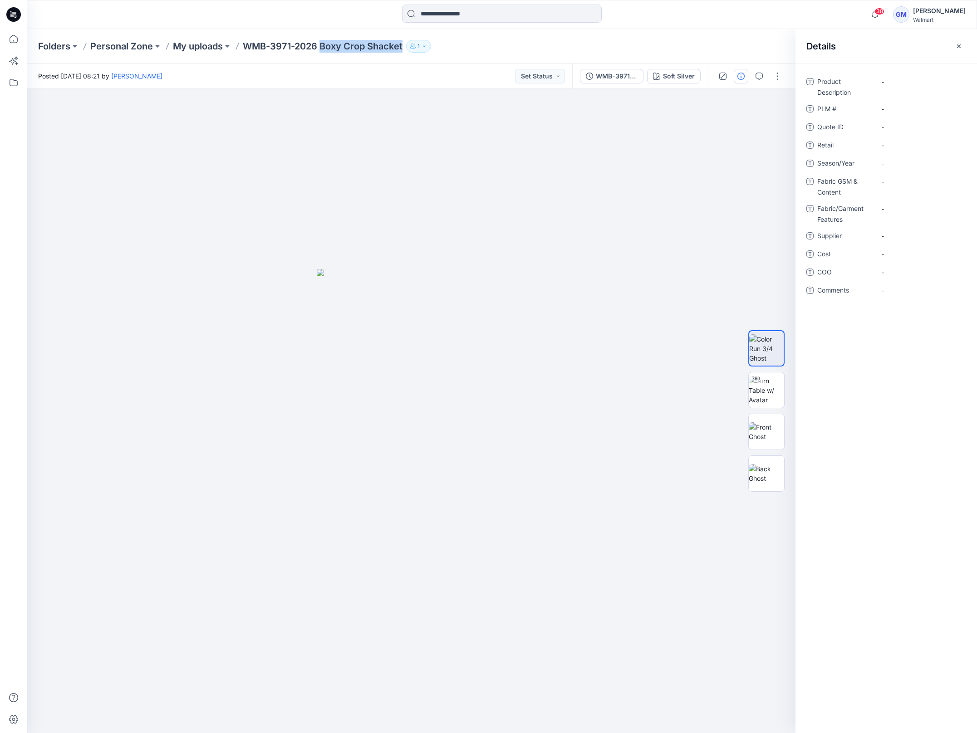
drag, startPoint x: 324, startPoint y: 47, endPoint x: 406, endPoint y: 44, distance: 81.3
click at [406, 44] on div "Folders Personal Zone My uploads WMB-3971-2026 Boxy Crop Shacket 1" at bounding box center [466, 46] width 857 height 13
copy p "Boxy Crop Shacket"
click at [913, 78] on Description "-" at bounding box center [920, 82] width 79 height 10
type textarea "**********"
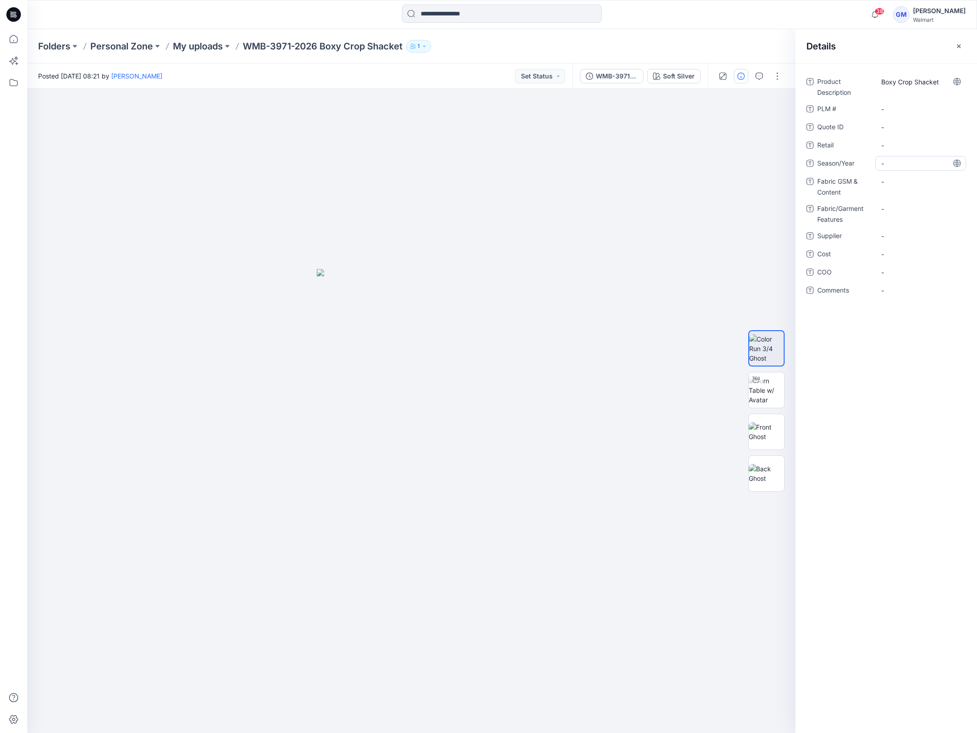
click at [901, 164] on span "-" at bounding box center [920, 164] width 79 height 10
type textarea "**********"
click at [888, 236] on span "-" at bounding box center [920, 236] width 79 height 10
type textarea "****"
click at [898, 270] on span "-" at bounding box center [920, 273] width 79 height 10
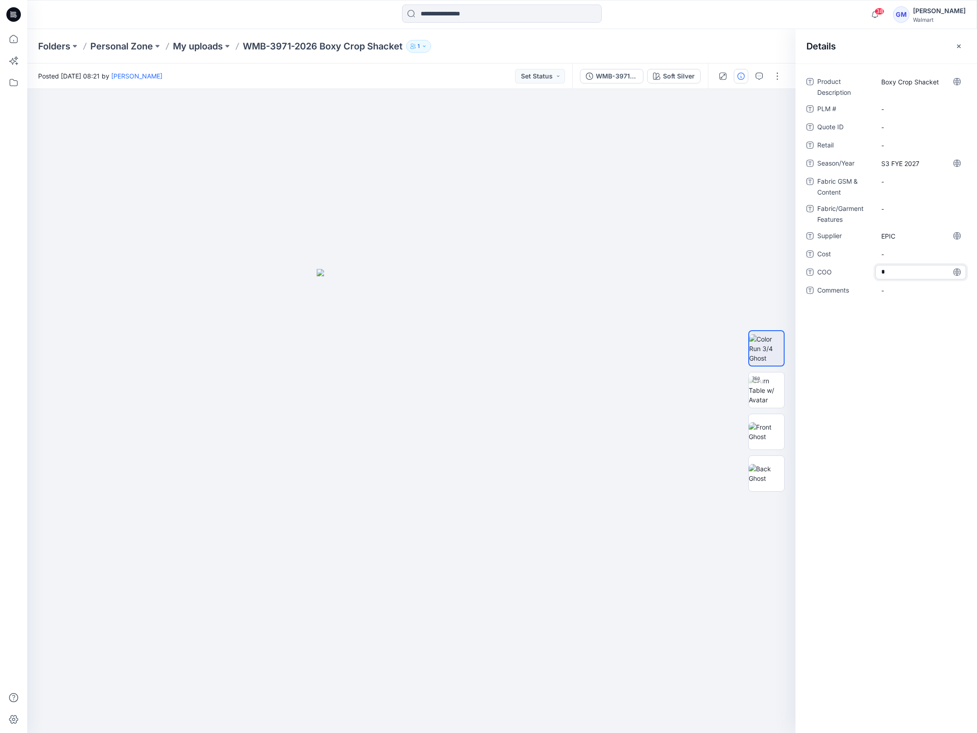
type textarea "**"
click at [904, 183] on Content "-" at bounding box center [920, 182] width 79 height 10
click at [904, 367] on div "Product Description Boxy Crop Shacket PLM # - Quote ID - Retail - Season/Year S…" at bounding box center [885, 399] width 181 height 670
click at [899, 181] on Content "-" at bounding box center [920, 182] width 79 height 10
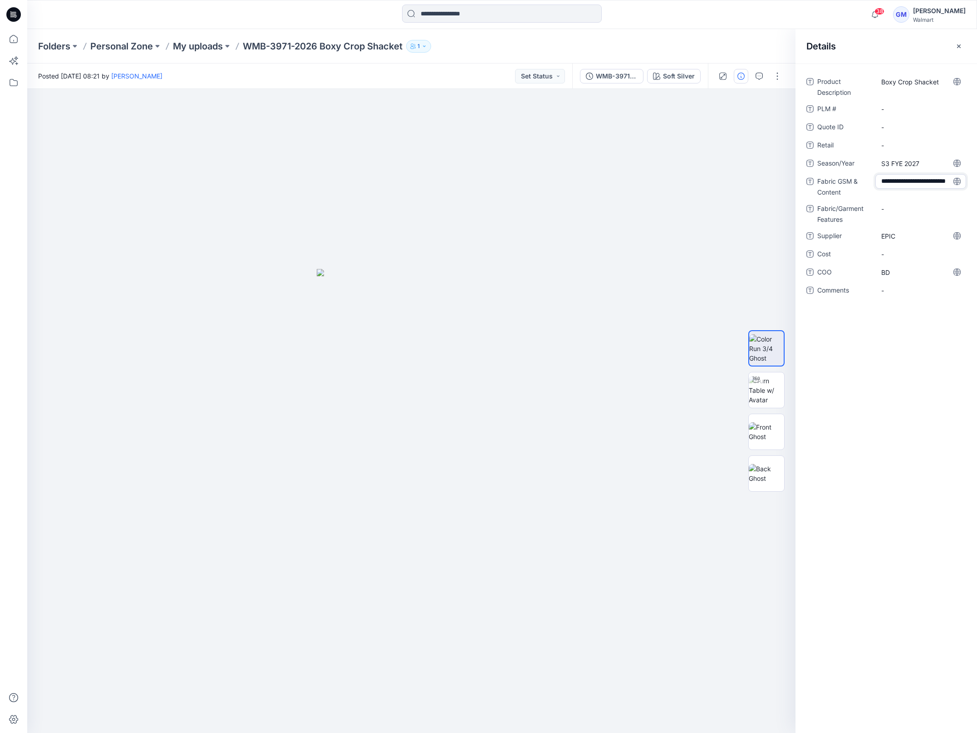
type textarea "**********"
